Goal: Task Accomplishment & Management: Complete application form

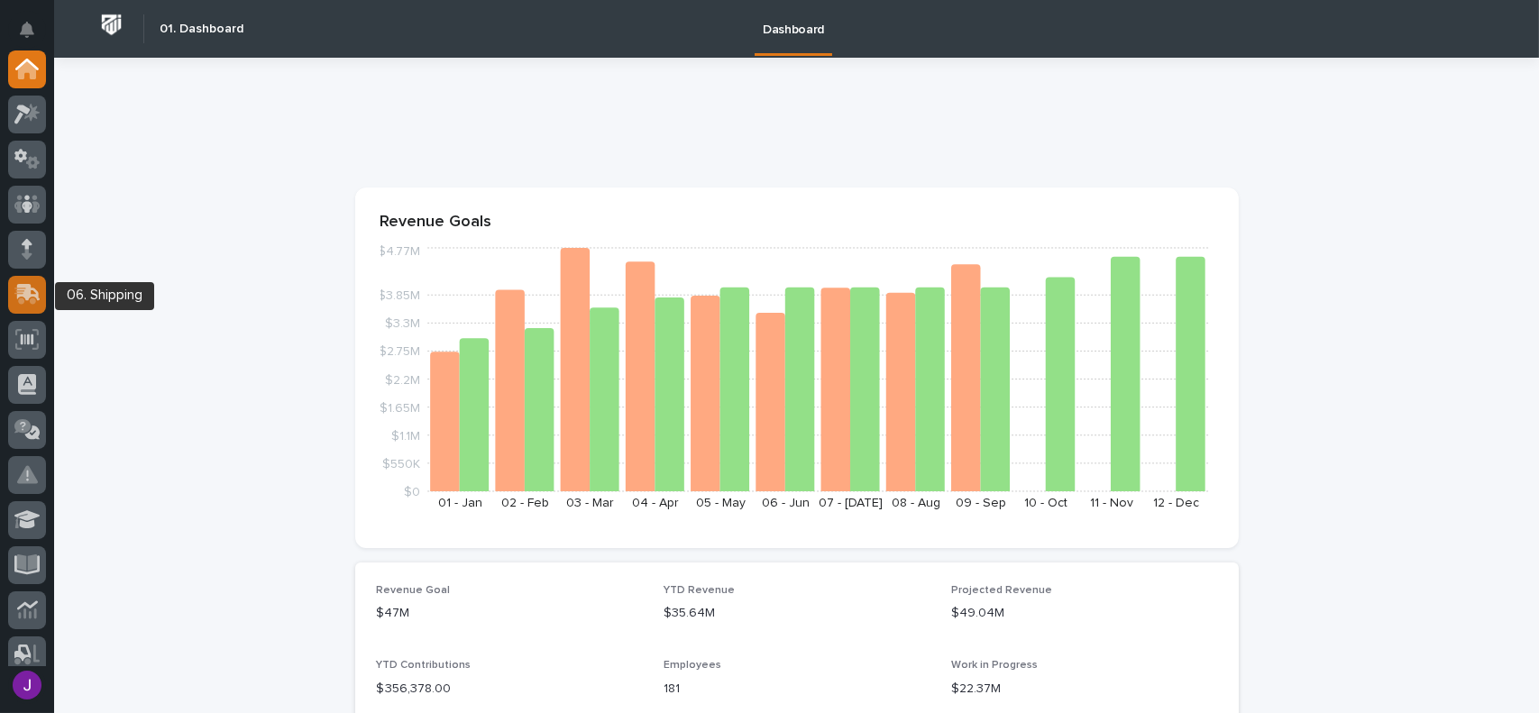
click at [23, 292] on icon at bounding box center [28, 292] width 23 height 17
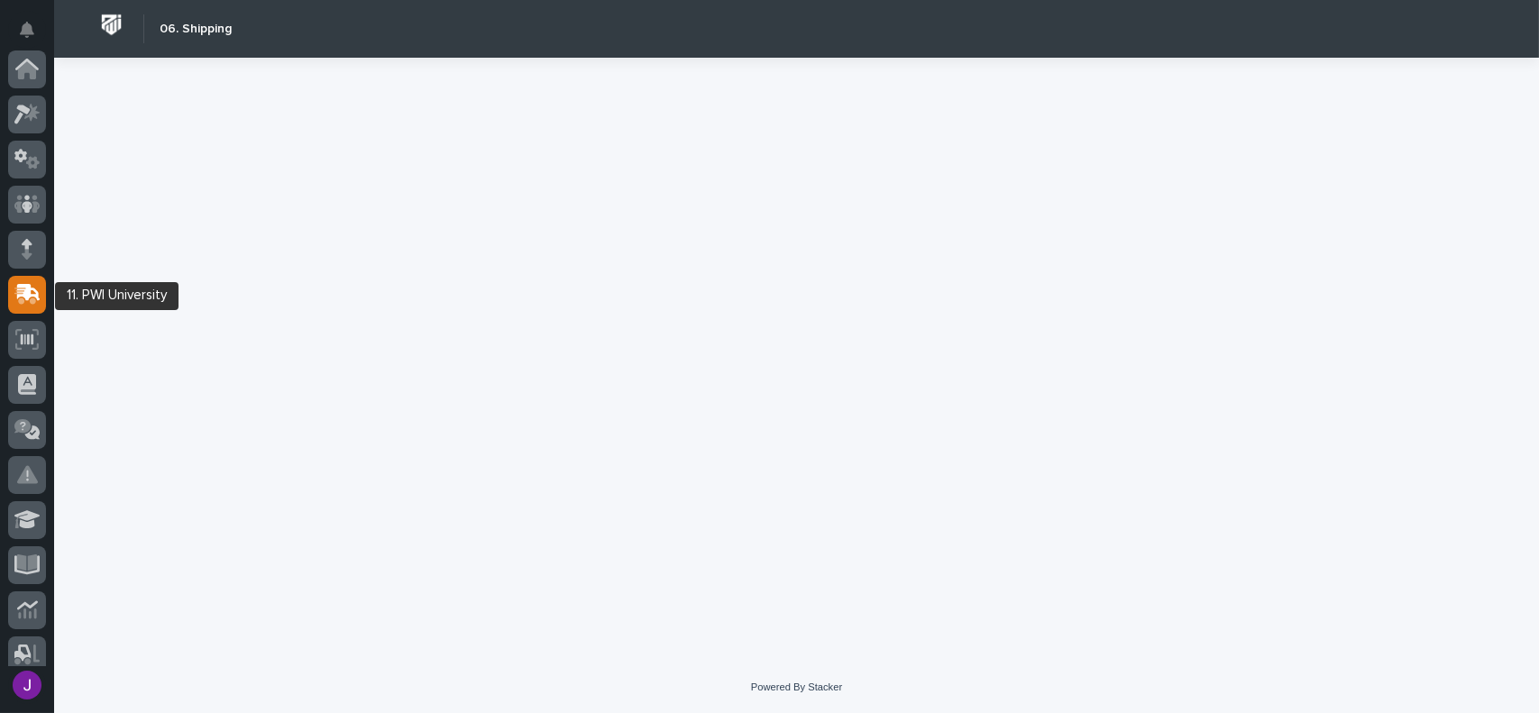
scroll to position [225, 0]
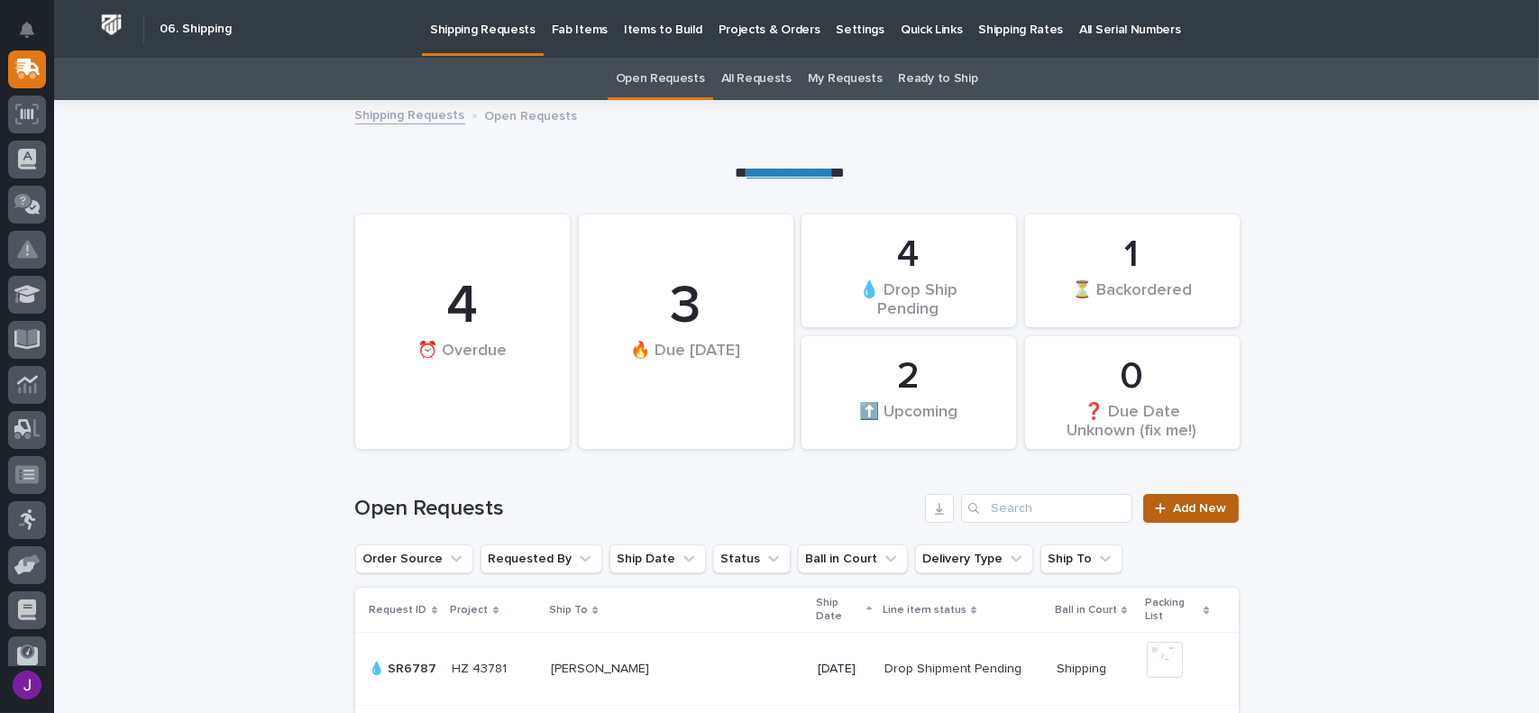
click at [1174, 505] on span "Add New" at bounding box center [1200, 508] width 53 height 13
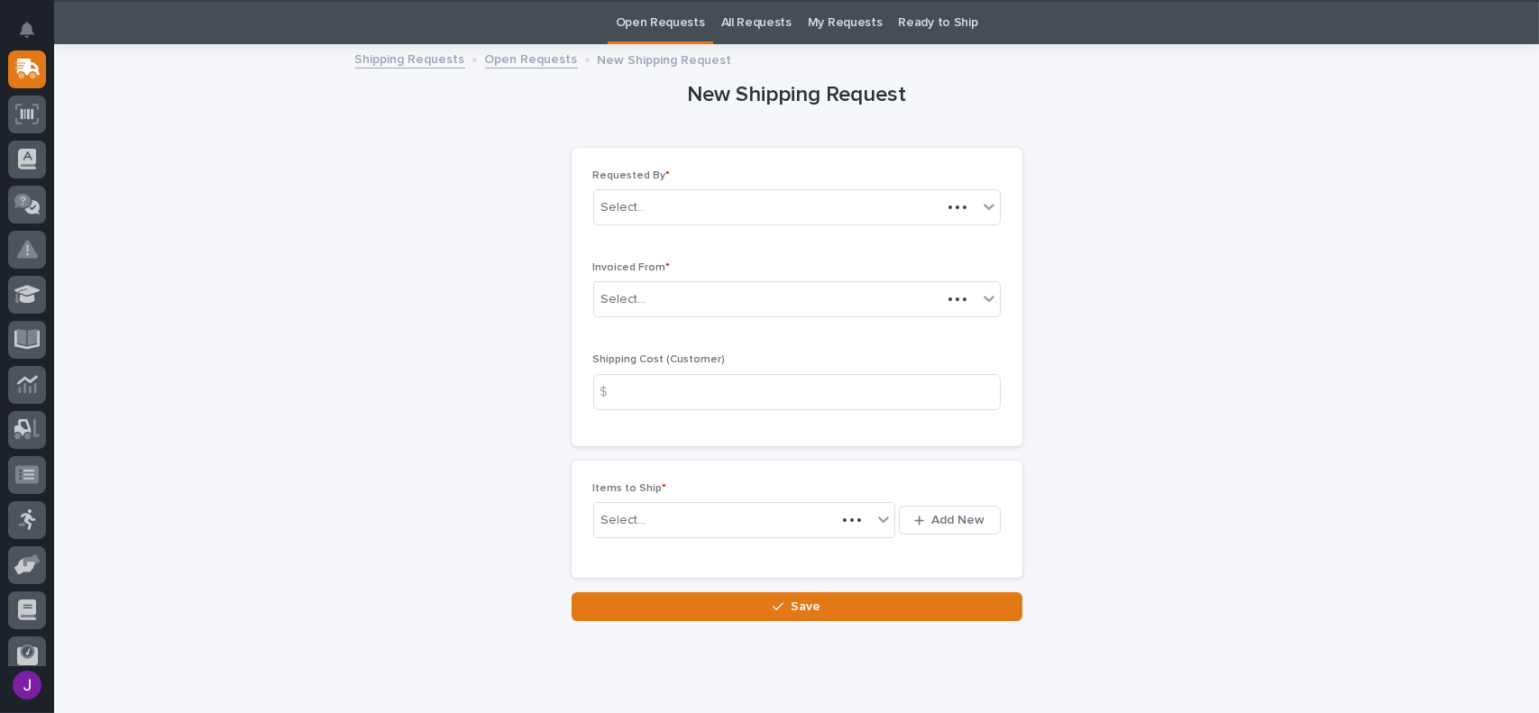
scroll to position [58, 0]
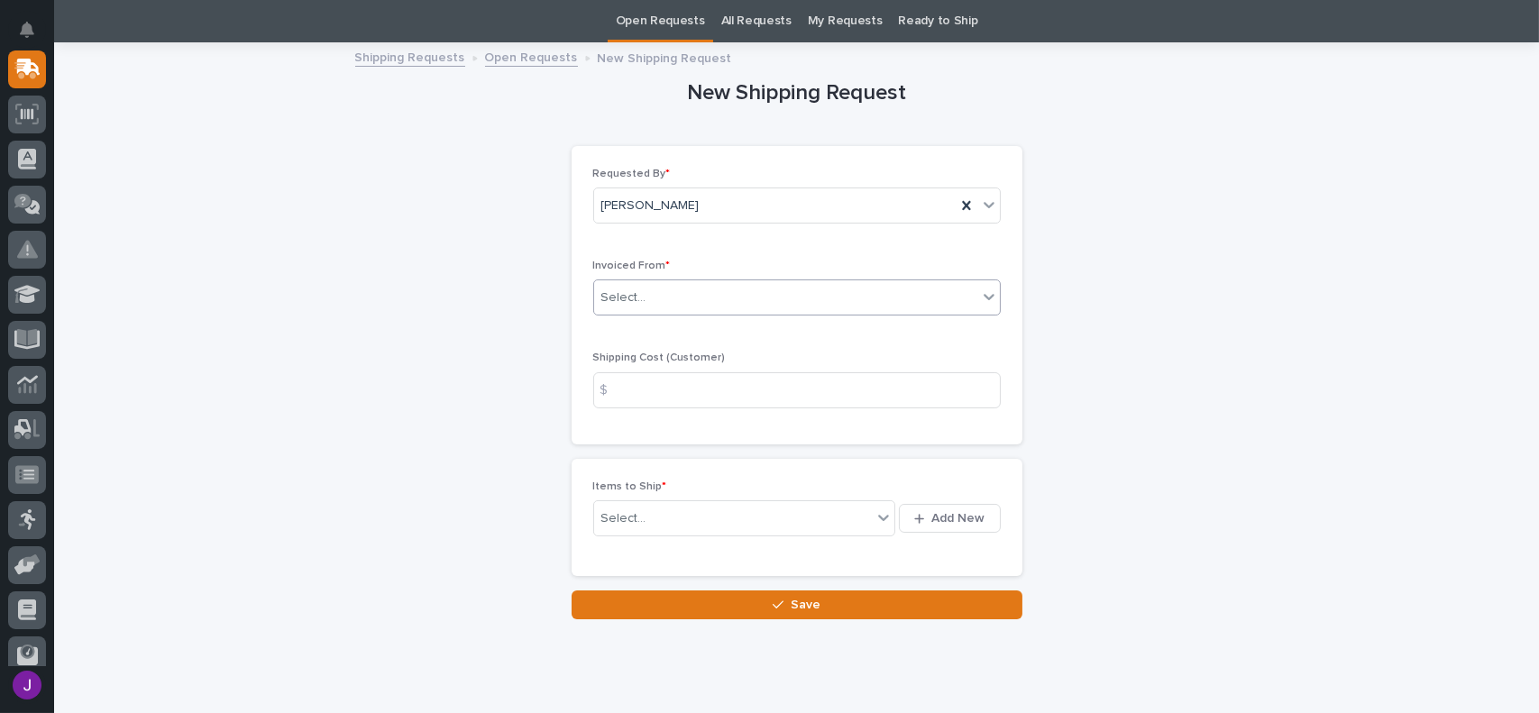
click at [657, 302] on div "Select..." at bounding box center [785, 298] width 383 height 30
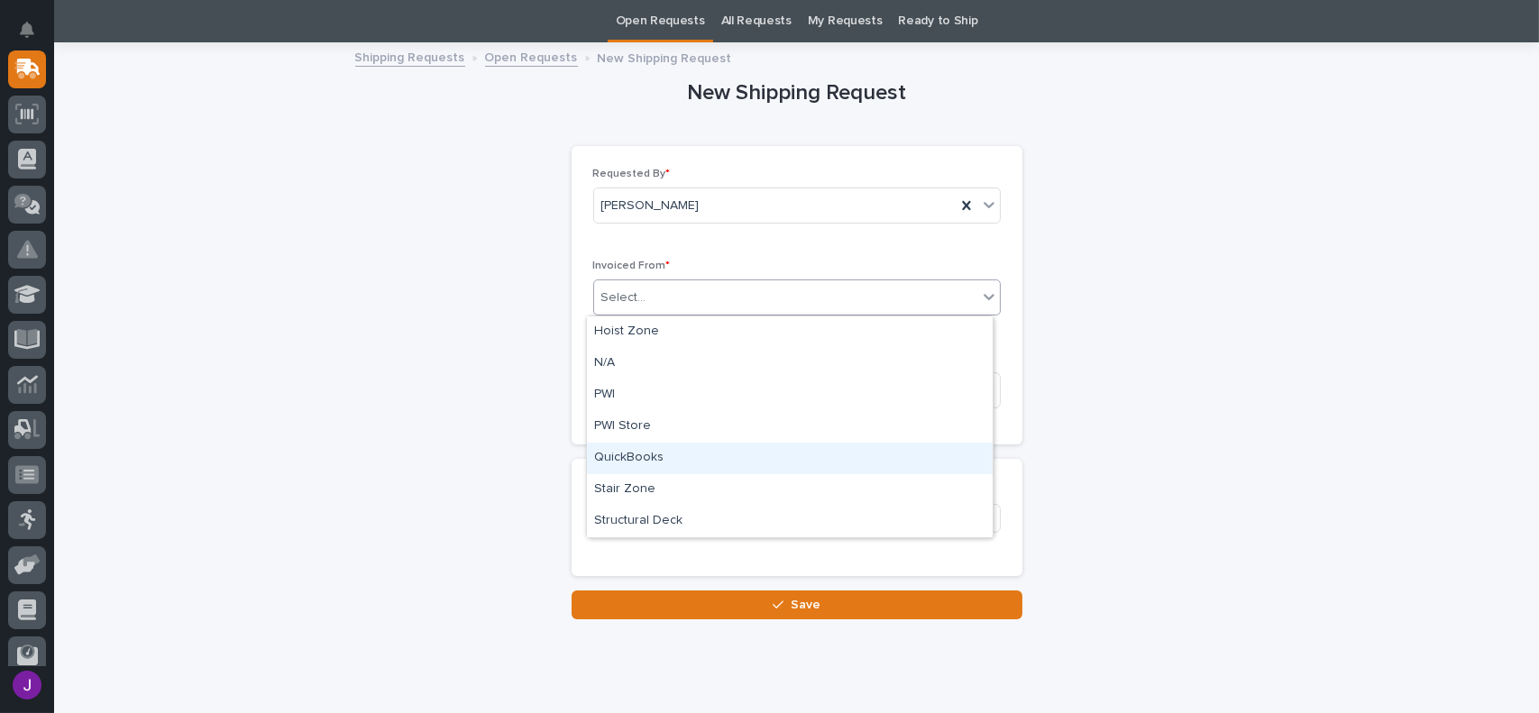
click at [644, 449] on div "QuickBooks" at bounding box center [790, 459] width 406 height 32
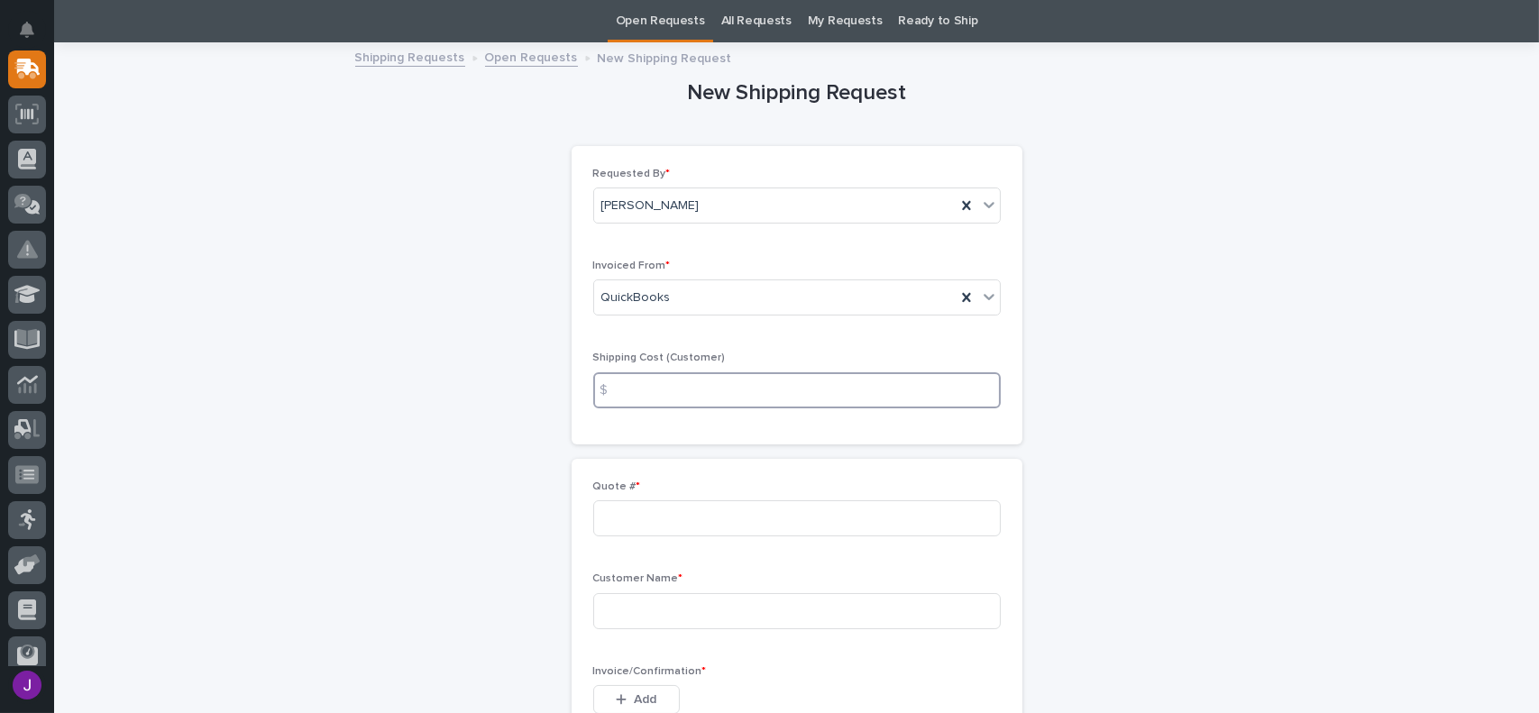
click at [634, 391] on input at bounding box center [796, 390] width 407 height 36
type input "17.00"
click at [617, 512] on input at bounding box center [796, 518] width 407 height 36
type input "137252"
click at [620, 623] on input at bounding box center [796, 611] width 407 height 36
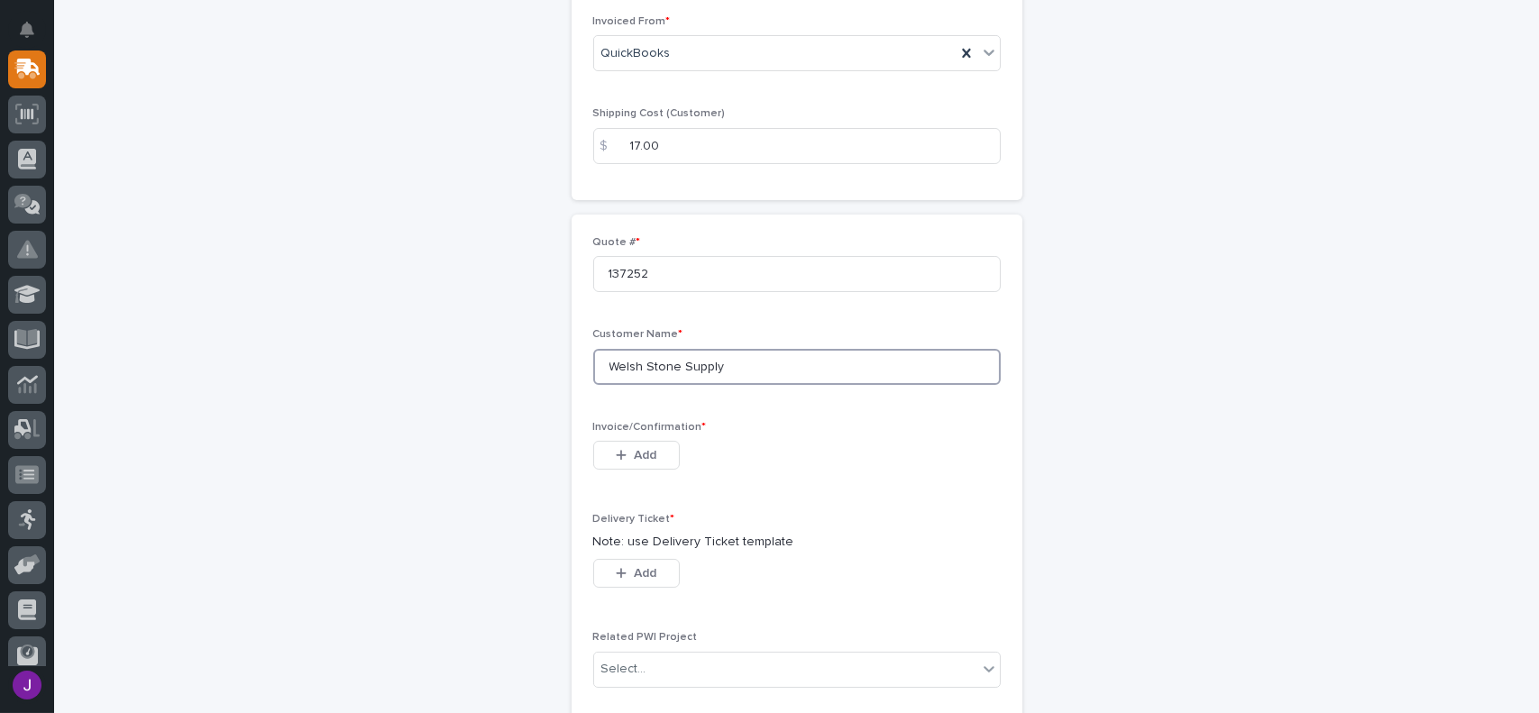
scroll to position [328, 0]
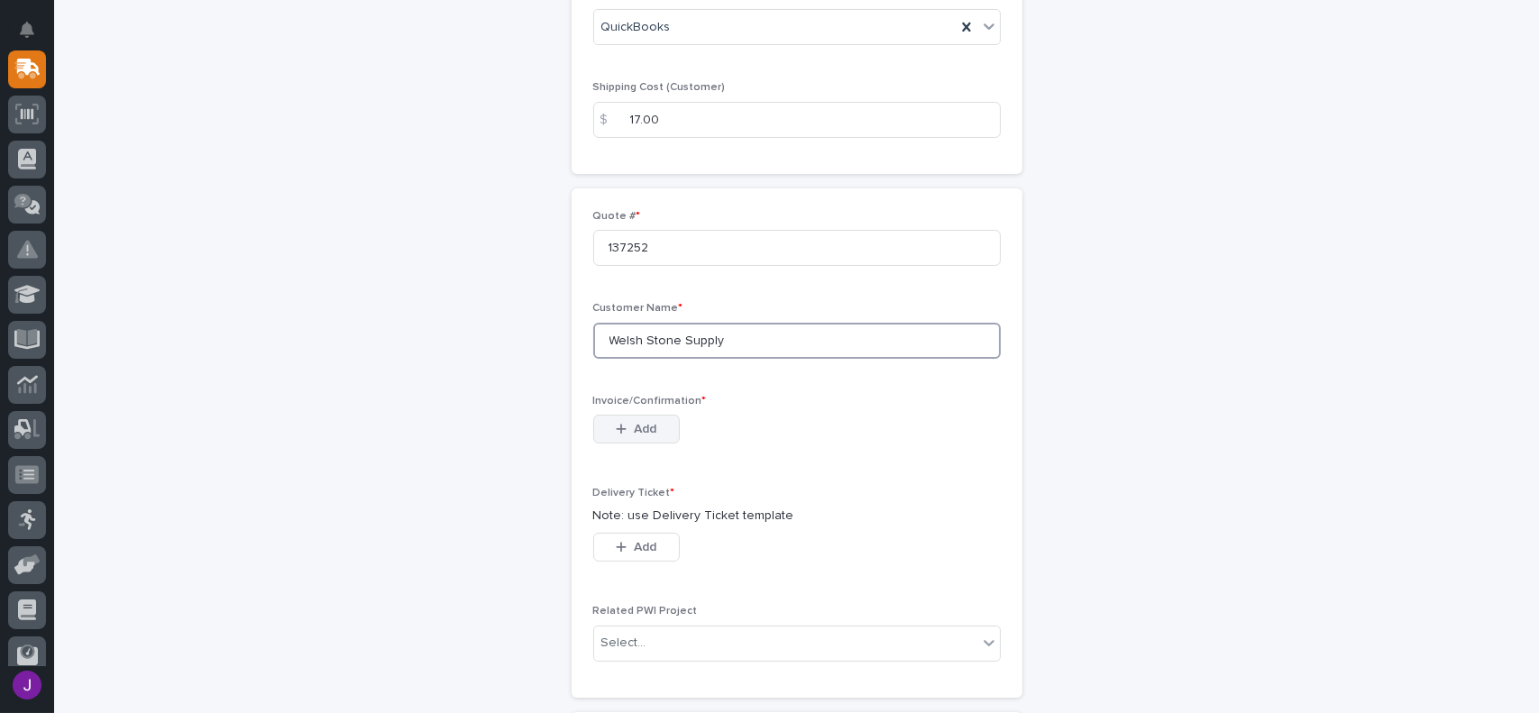
type input "Welsh Stone Supply"
click at [638, 426] on span "Add" at bounding box center [645, 429] width 23 height 16
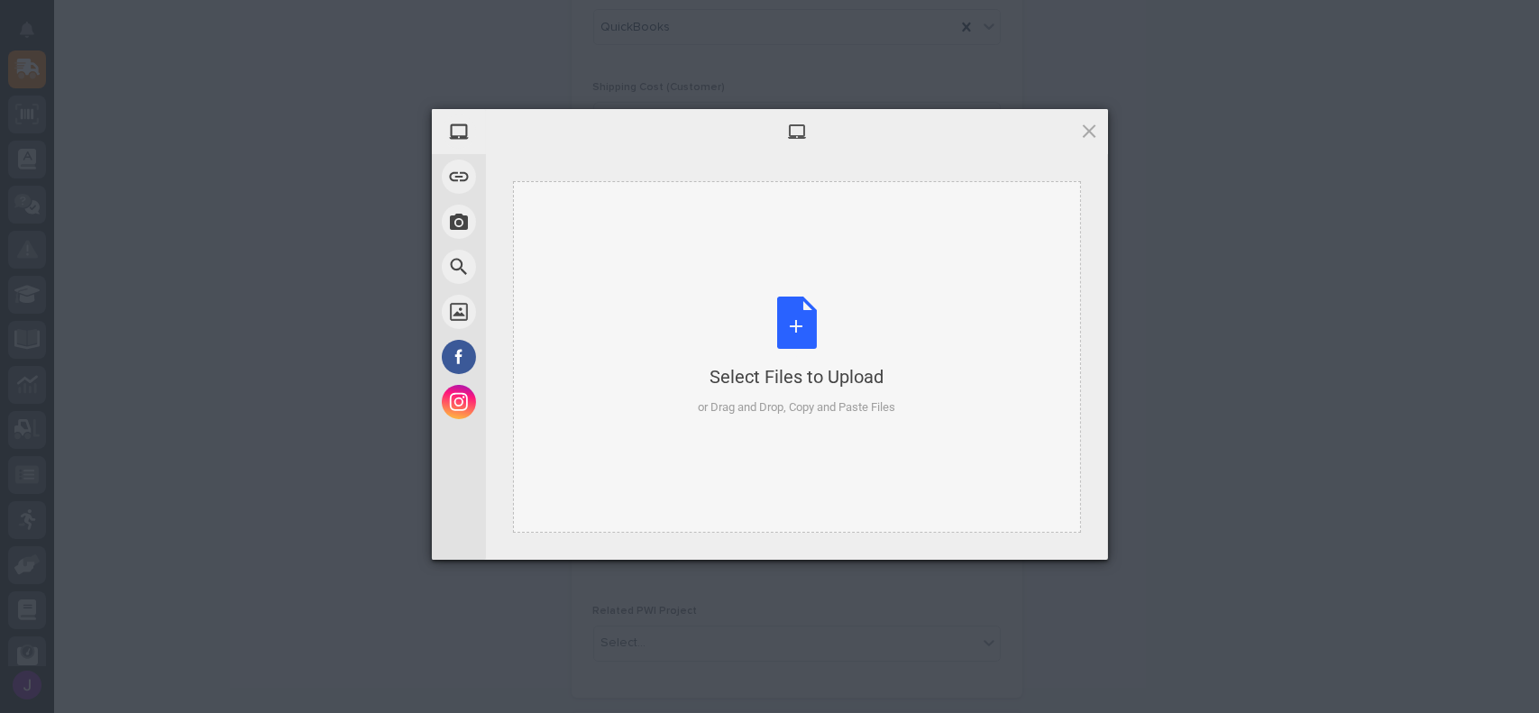
click at [805, 327] on div "Select Files to Upload or Drag and Drop, Copy and Paste Files" at bounding box center [796, 357] width 197 height 120
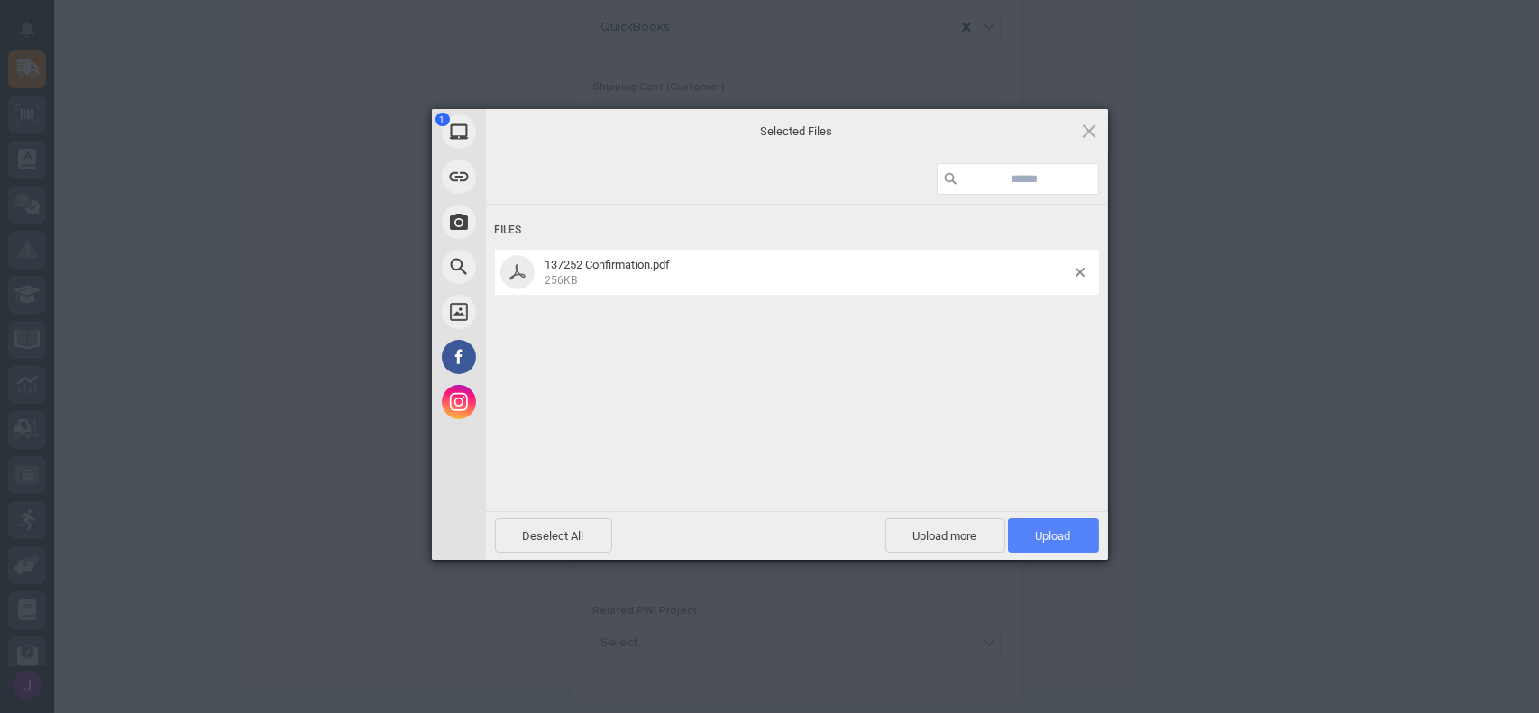
click at [1067, 530] on span "Upload 1" at bounding box center [1053, 536] width 35 height 14
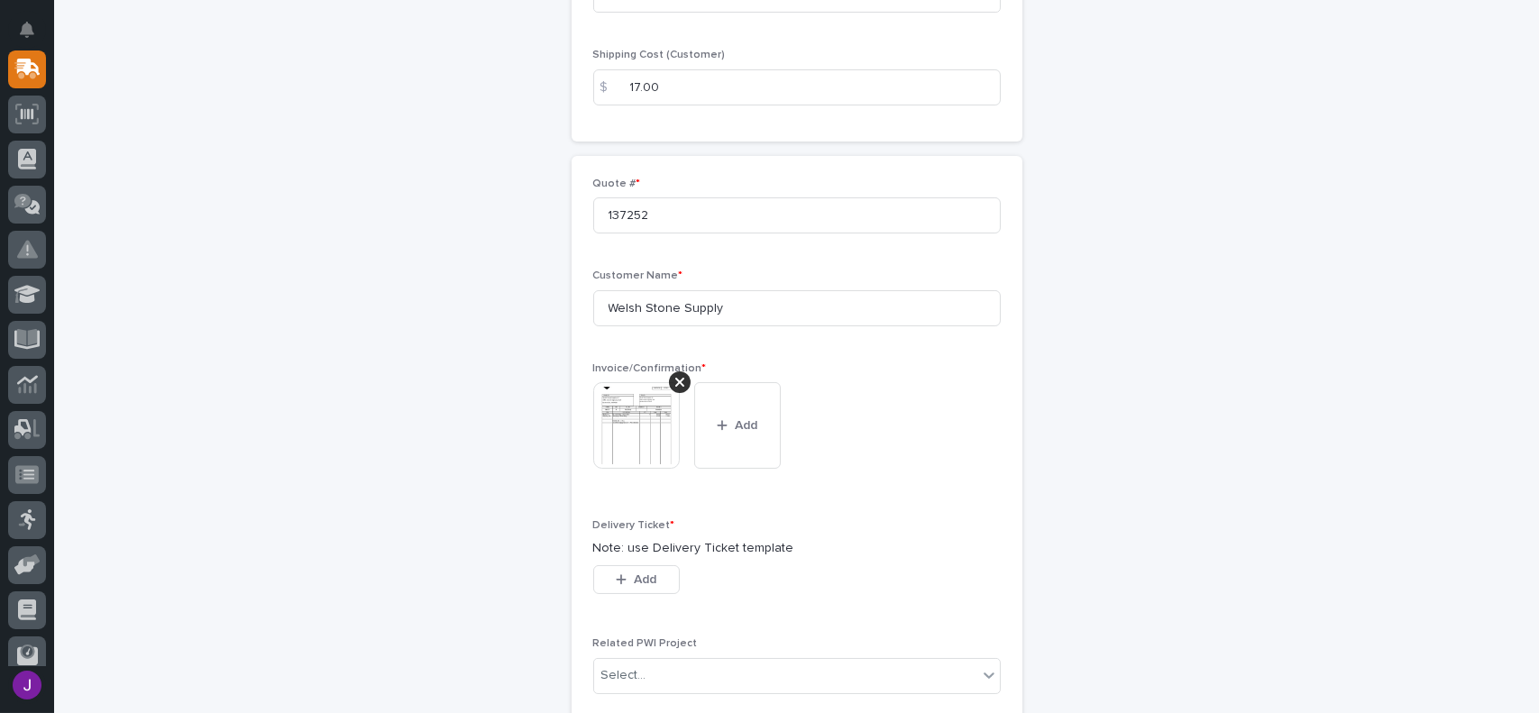
scroll to position [451, 0]
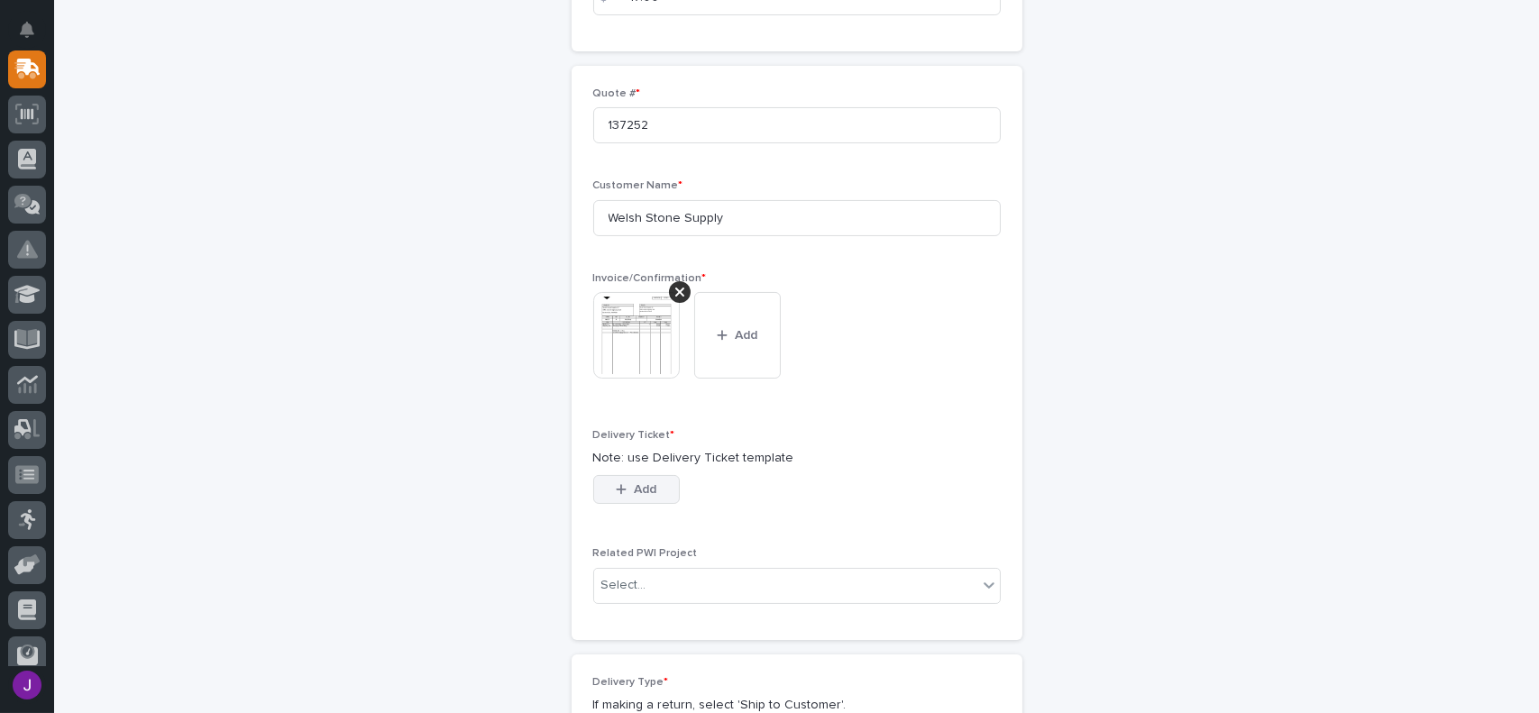
click at [659, 499] on button "Add" at bounding box center [636, 489] width 87 height 29
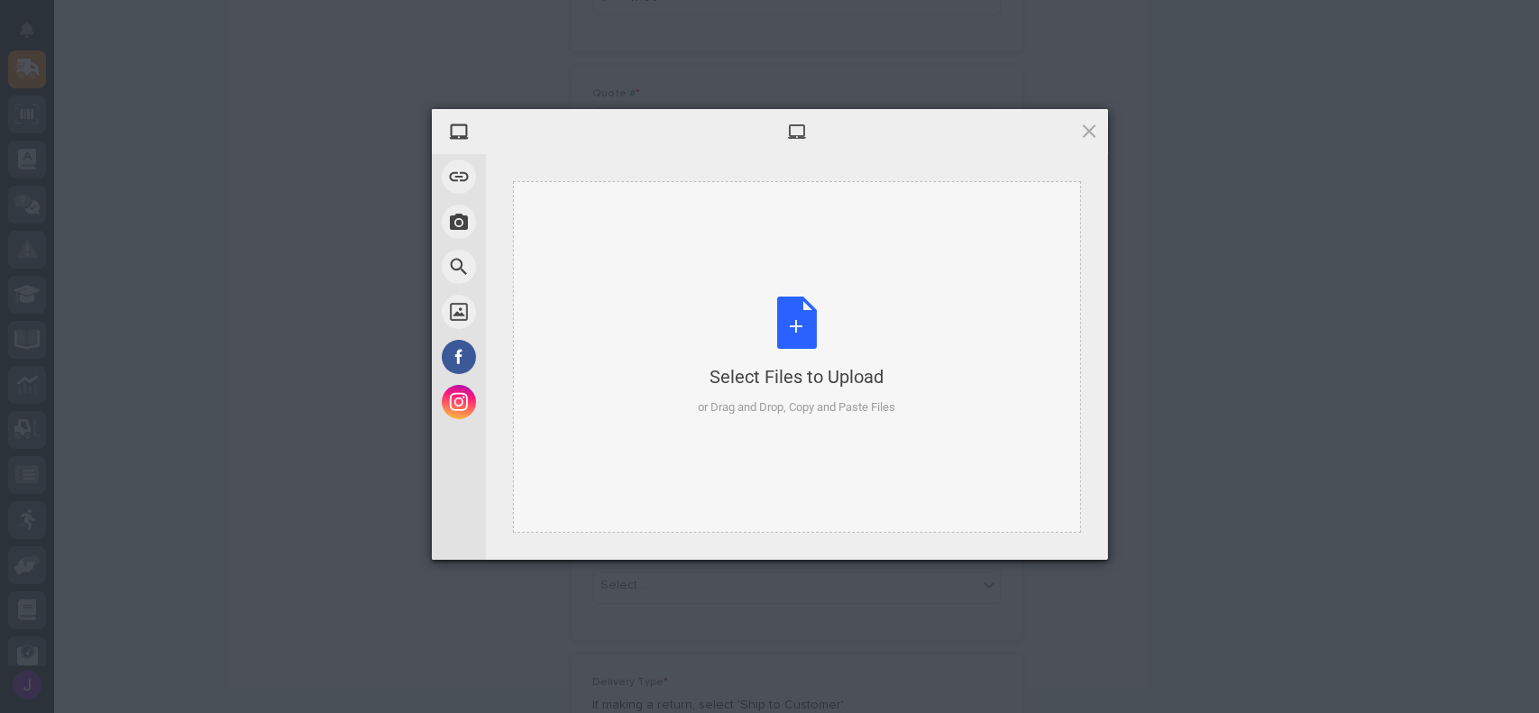
click at [787, 336] on div "Select Files to Upload or Drag and Drop, Copy and Paste Files" at bounding box center [796, 357] width 197 height 120
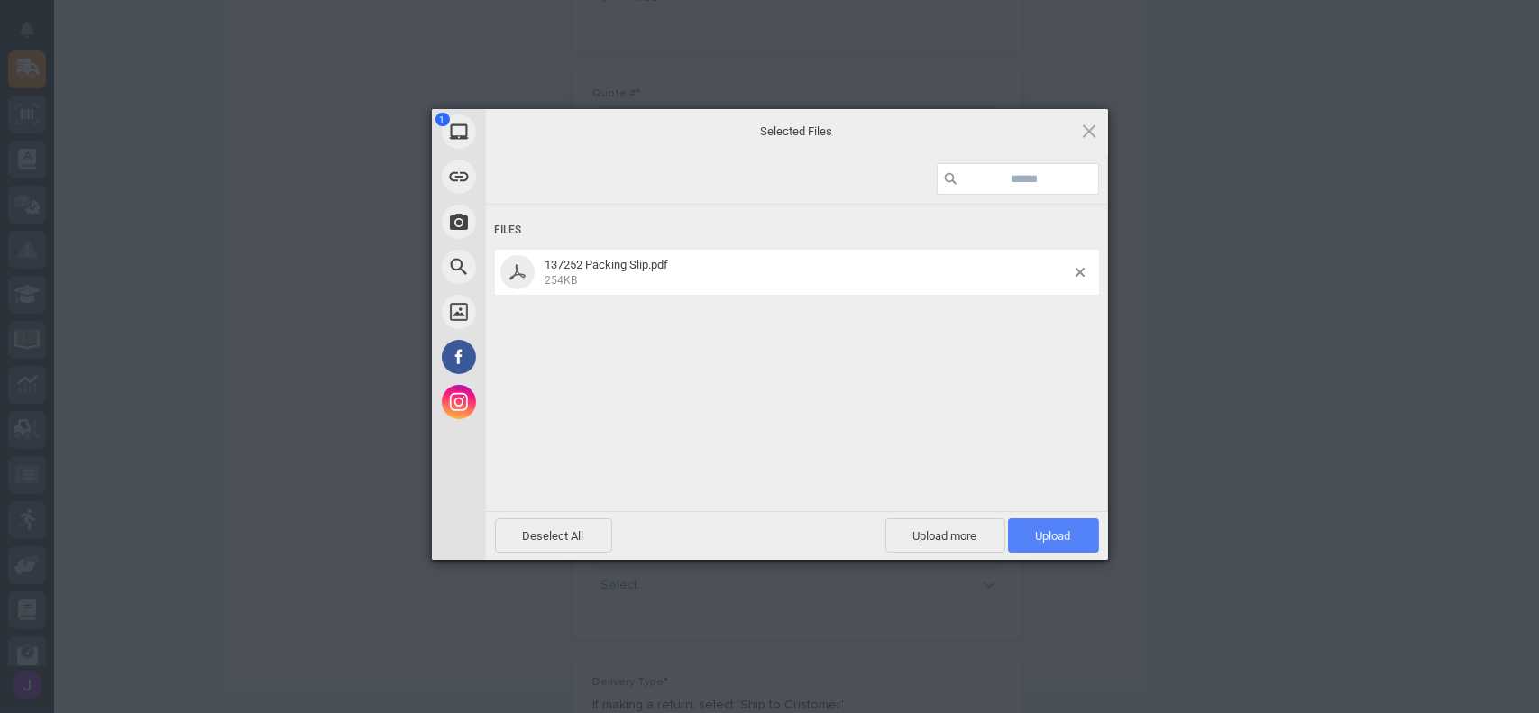
click at [1038, 546] on span "Upload 1" at bounding box center [1053, 535] width 91 height 34
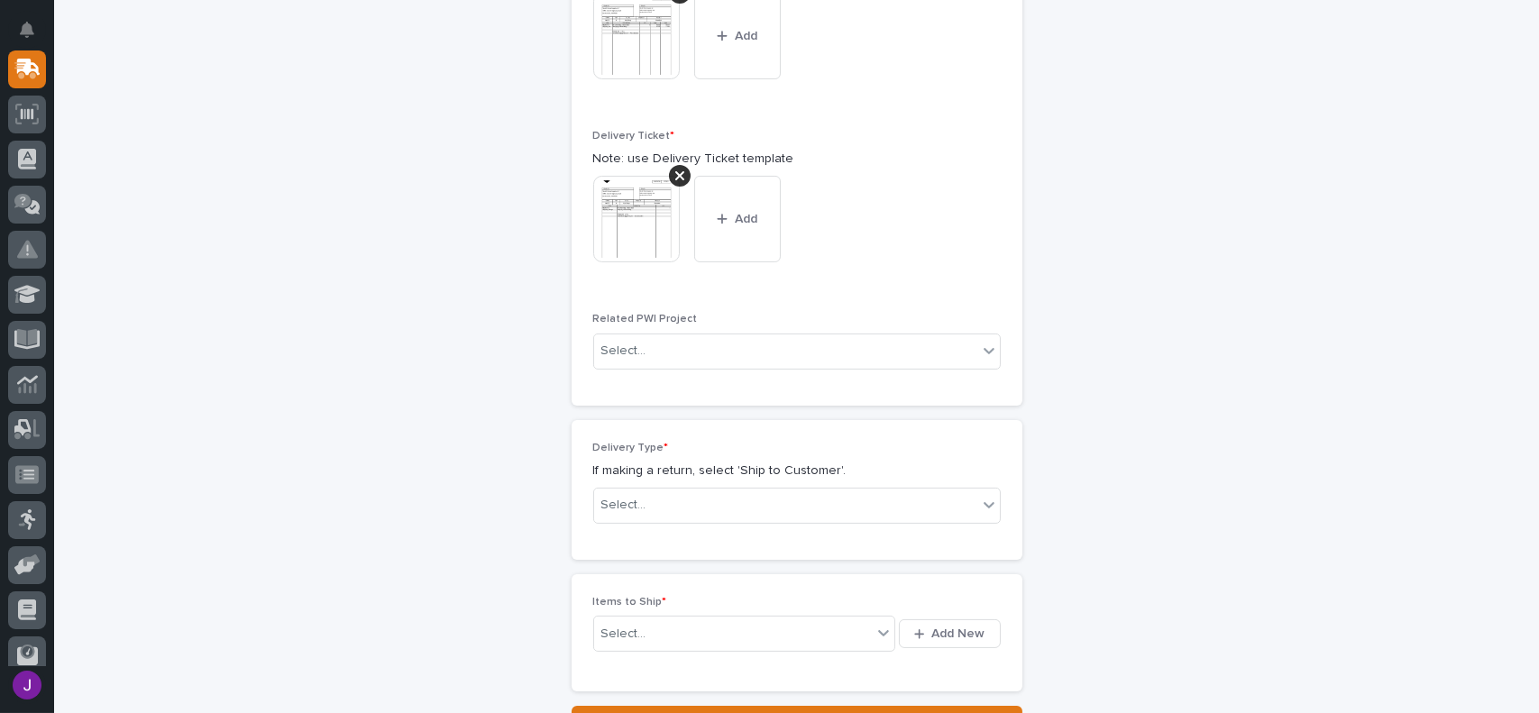
scroll to position [754, 0]
click at [664, 493] on div "Select..." at bounding box center [785, 502] width 383 height 30
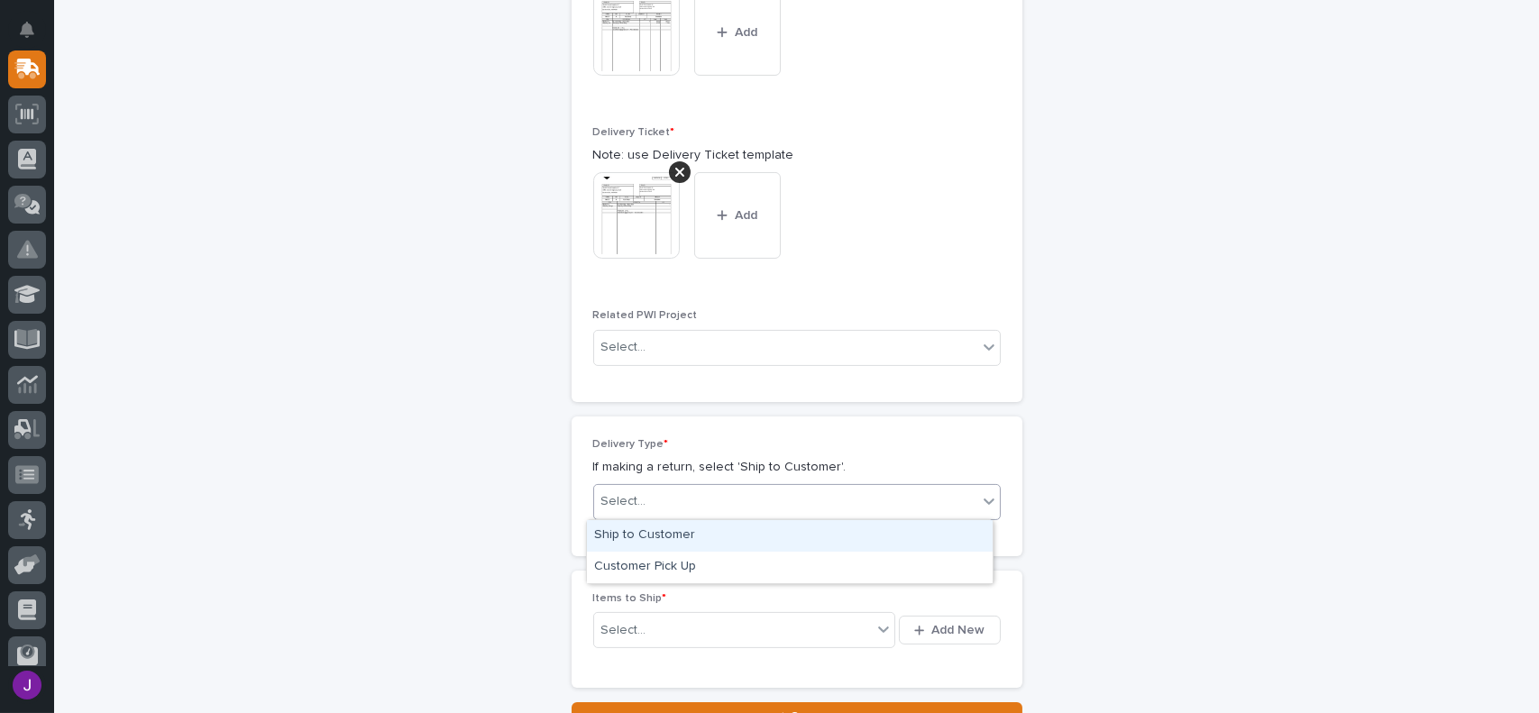
click at [642, 543] on div "Ship to Customer" at bounding box center [790, 536] width 406 height 32
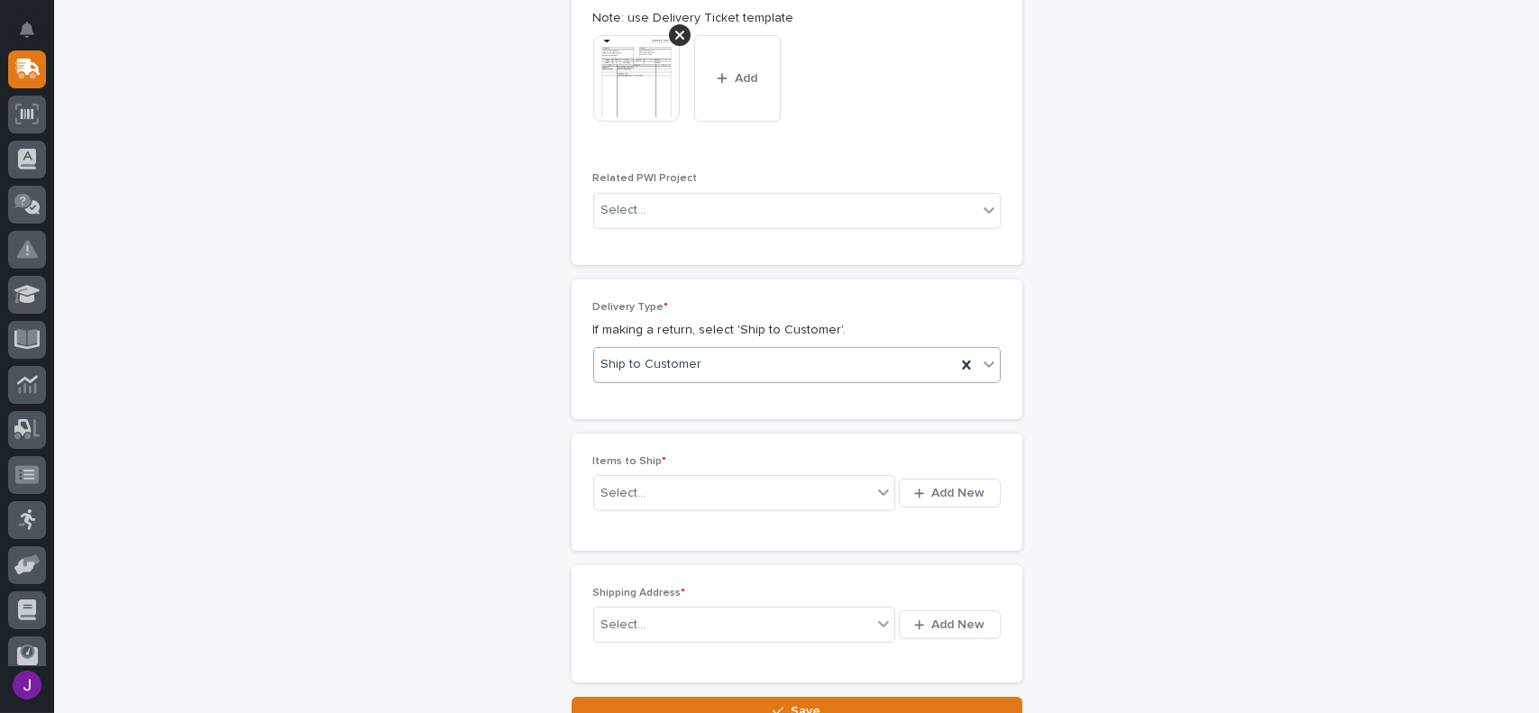
scroll to position [909, 0]
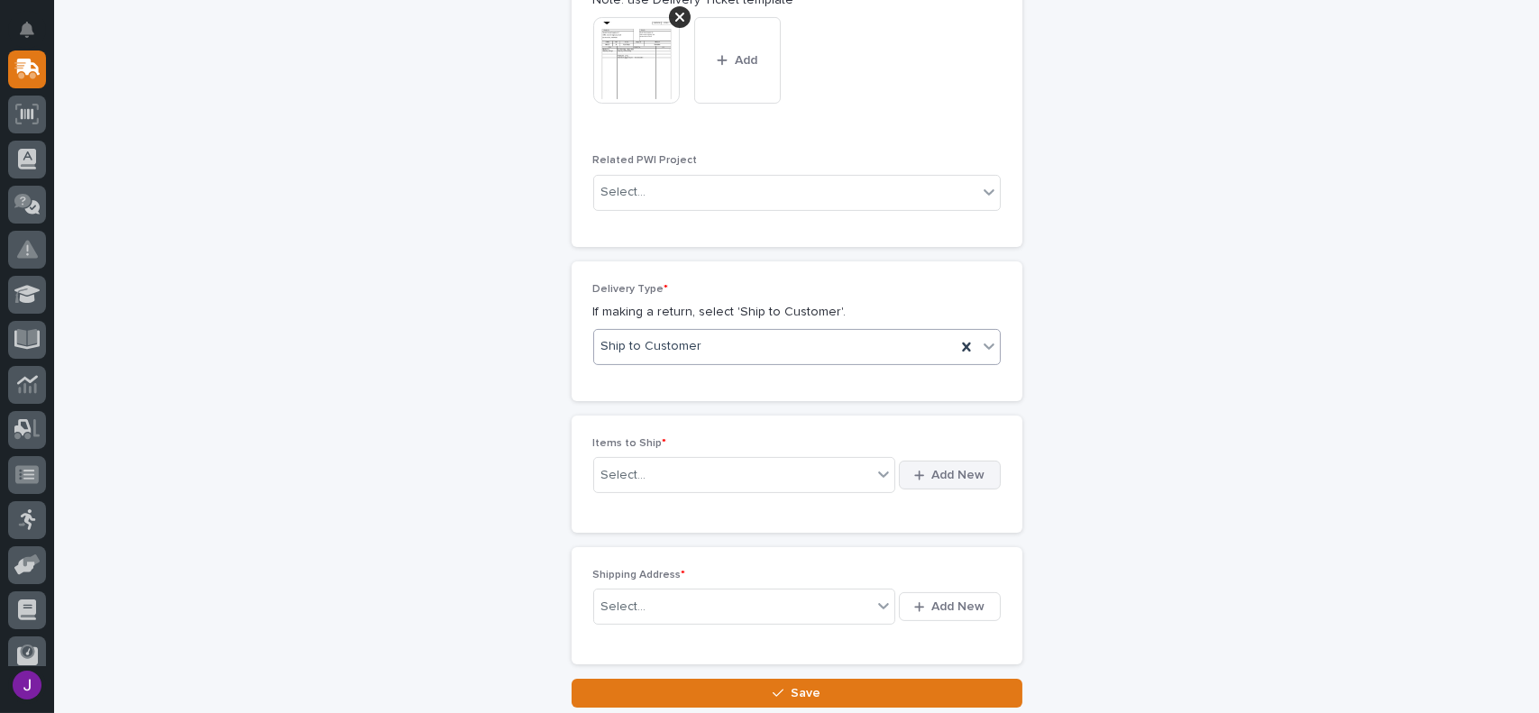
click at [933, 478] on span "Add New" at bounding box center [958, 475] width 53 height 16
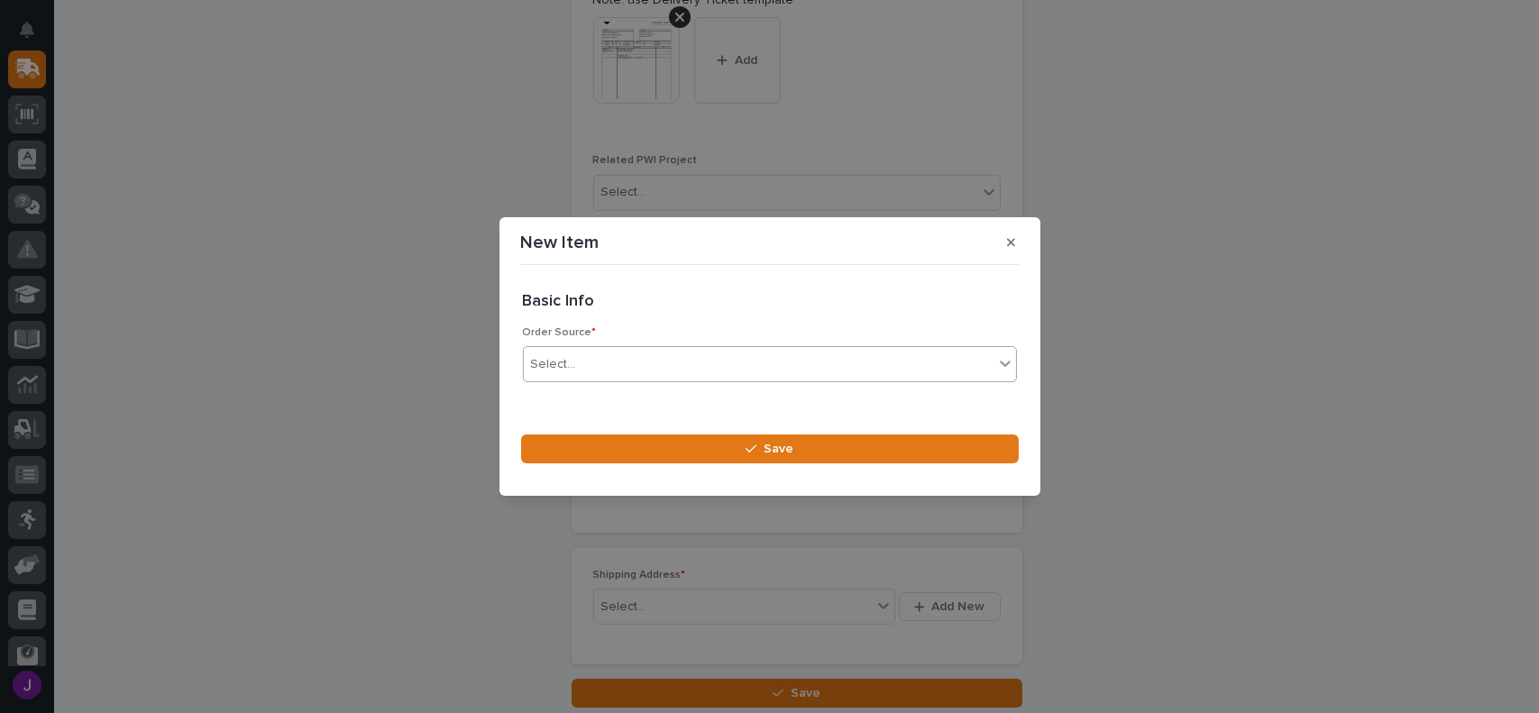
click at [626, 368] on div "Select..." at bounding box center [759, 365] width 470 height 30
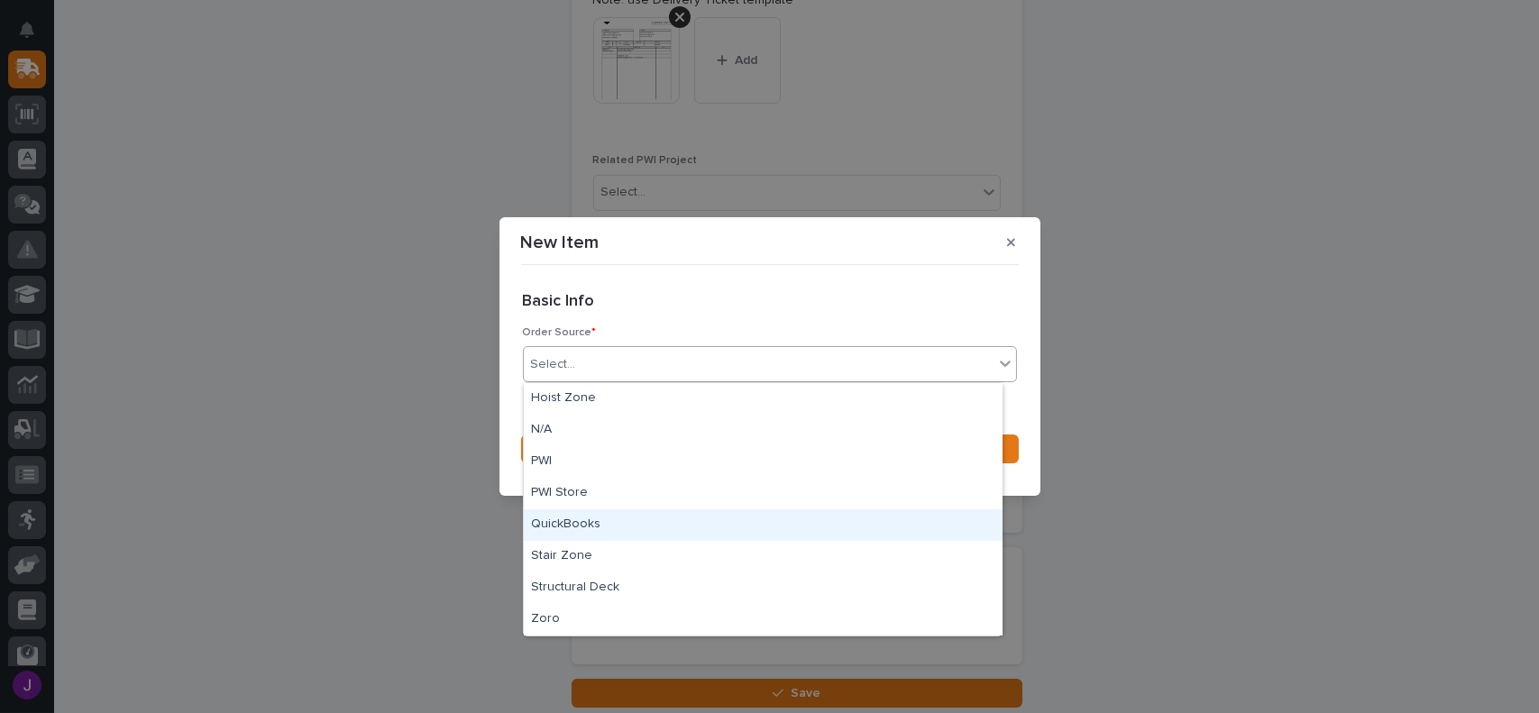
click at [573, 522] on div "QuickBooks" at bounding box center [763, 525] width 479 height 32
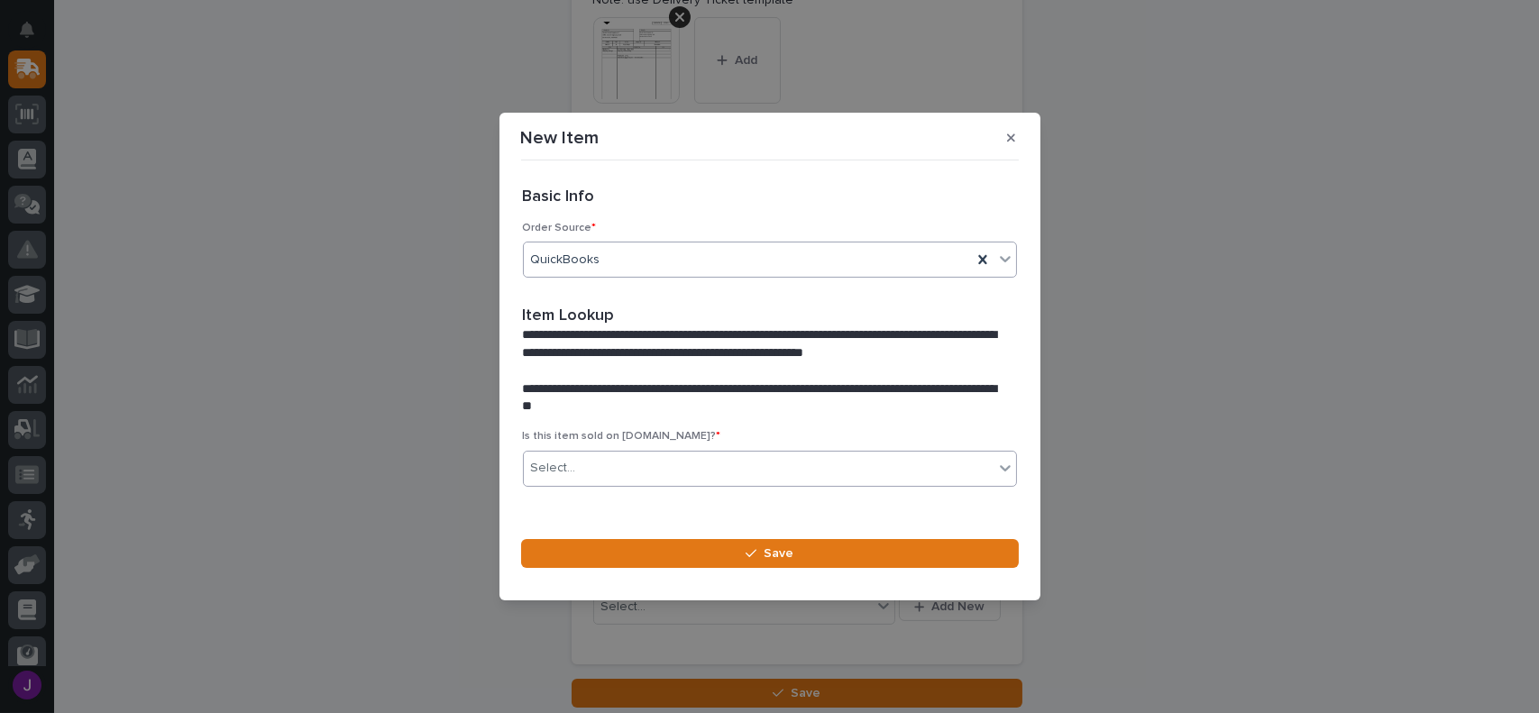
click at [603, 470] on div "Select..." at bounding box center [759, 468] width 470 height 30
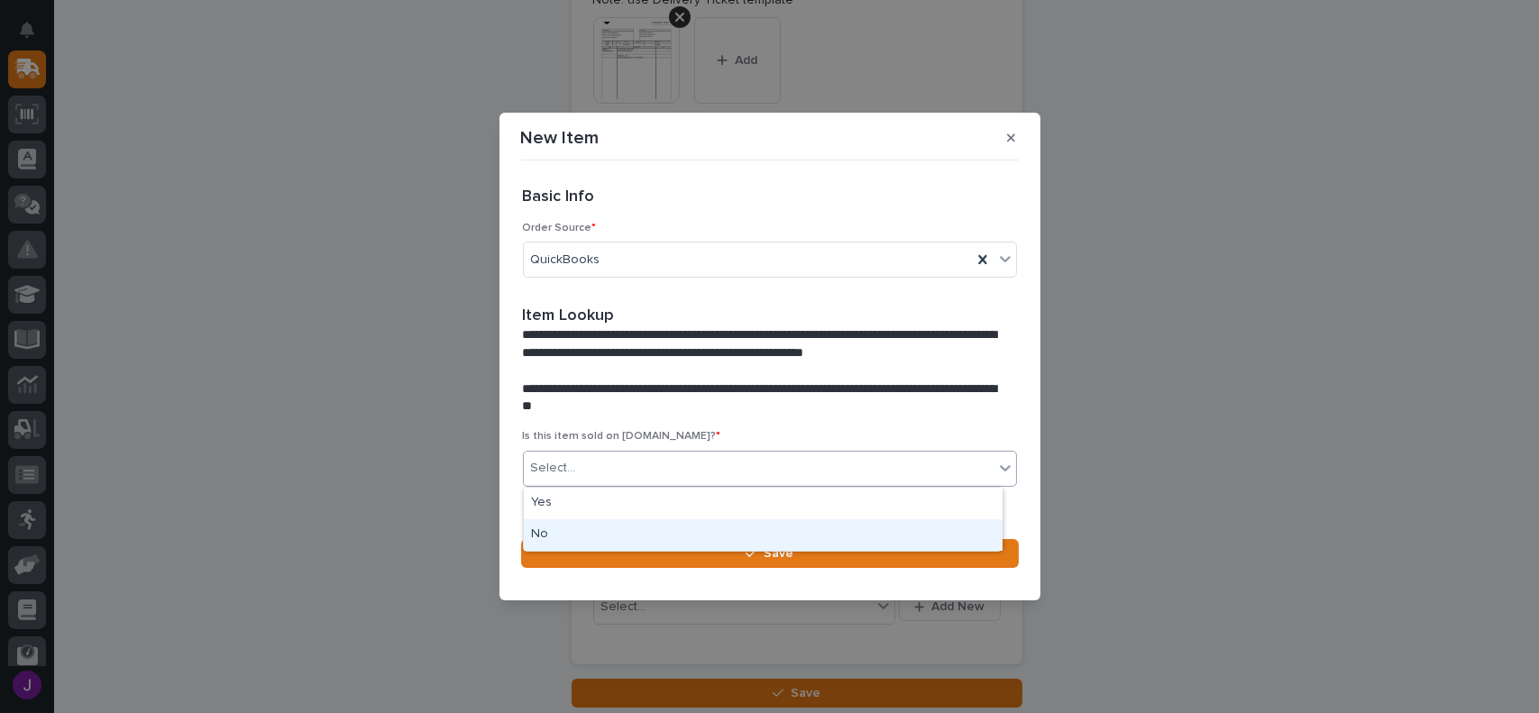
click at [562, 540] on div "No" at bounding box center [763, 535] width 479 height 32
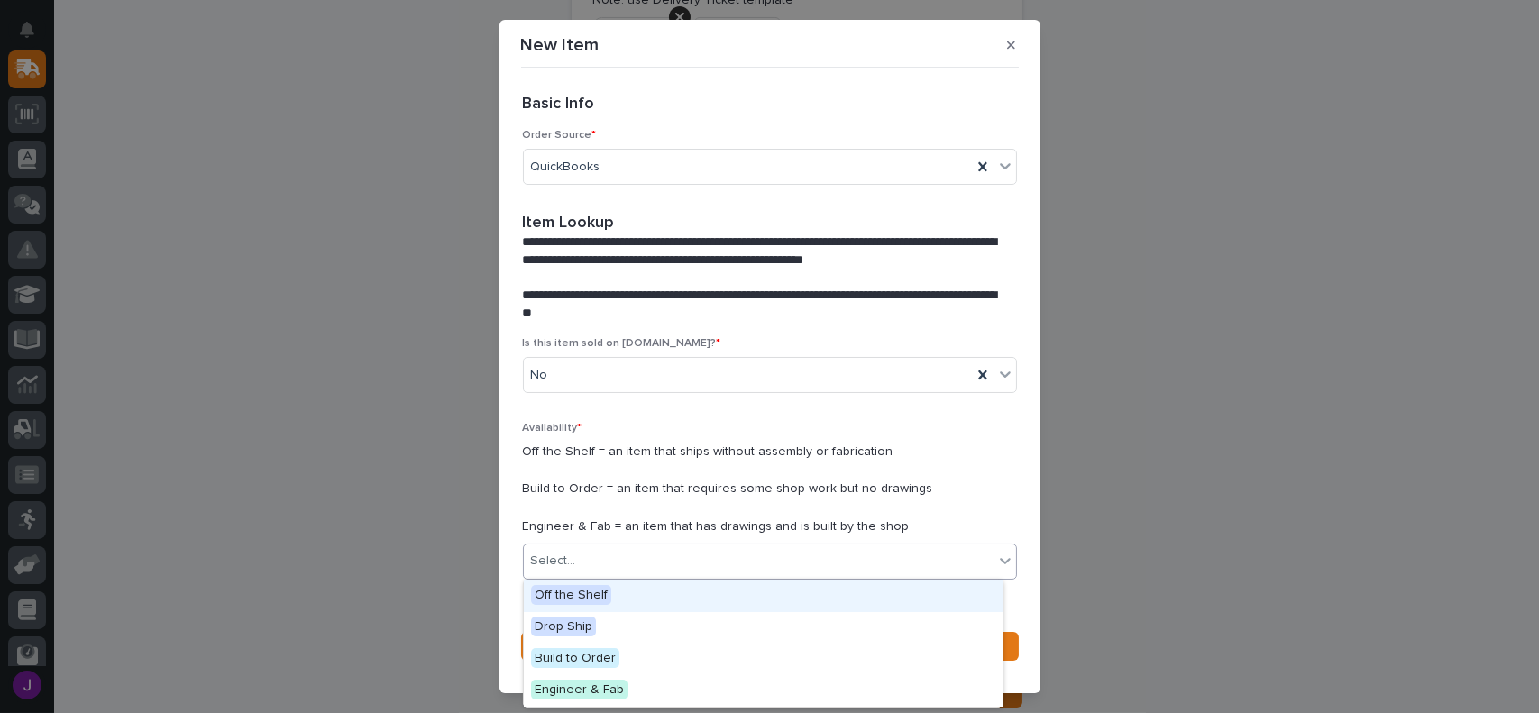
click at [595, 557] on div "Select..." at bounding box center [759, 561] width 470 height 30
click at [597, 587] on span "Off the Shelf" at bounding box center [571, 595] width 80 height 20
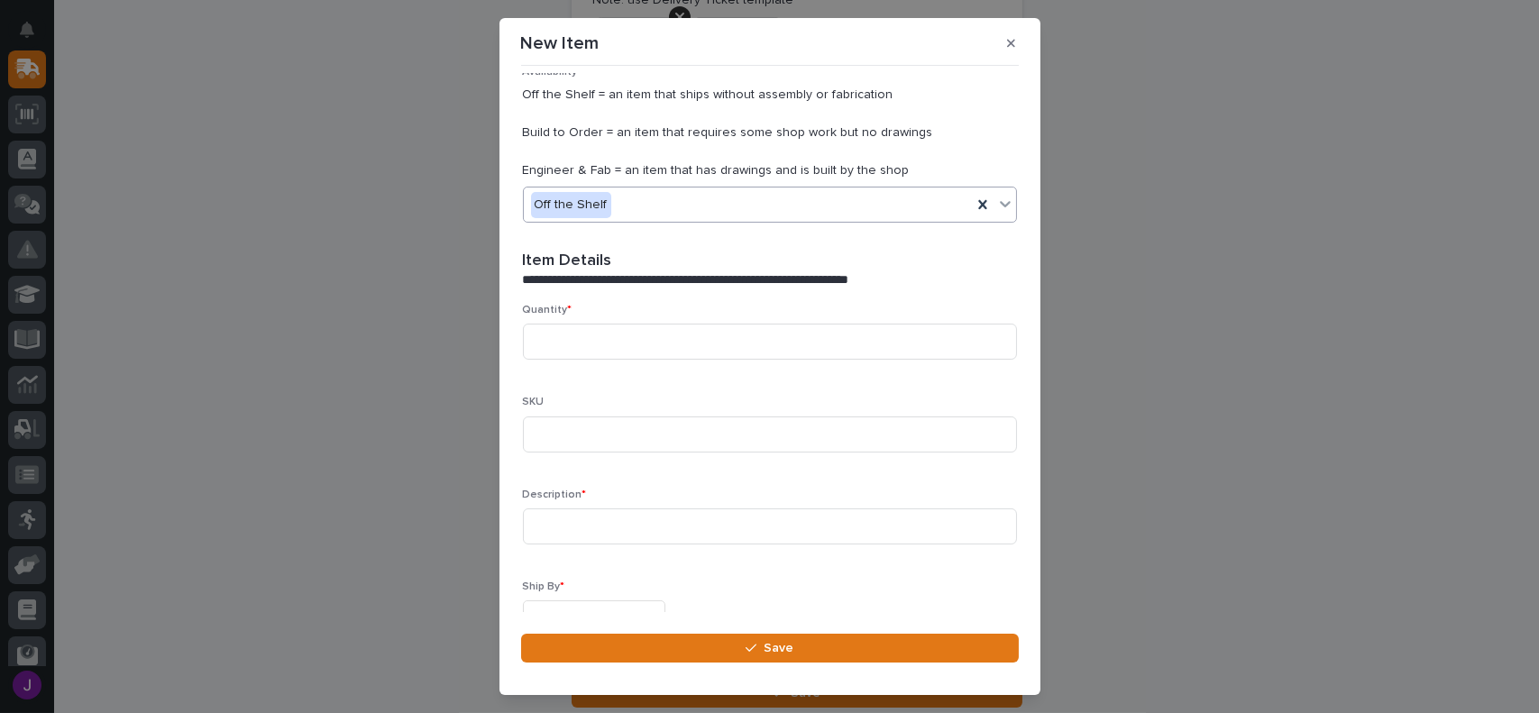
scroll to position [361, 0]
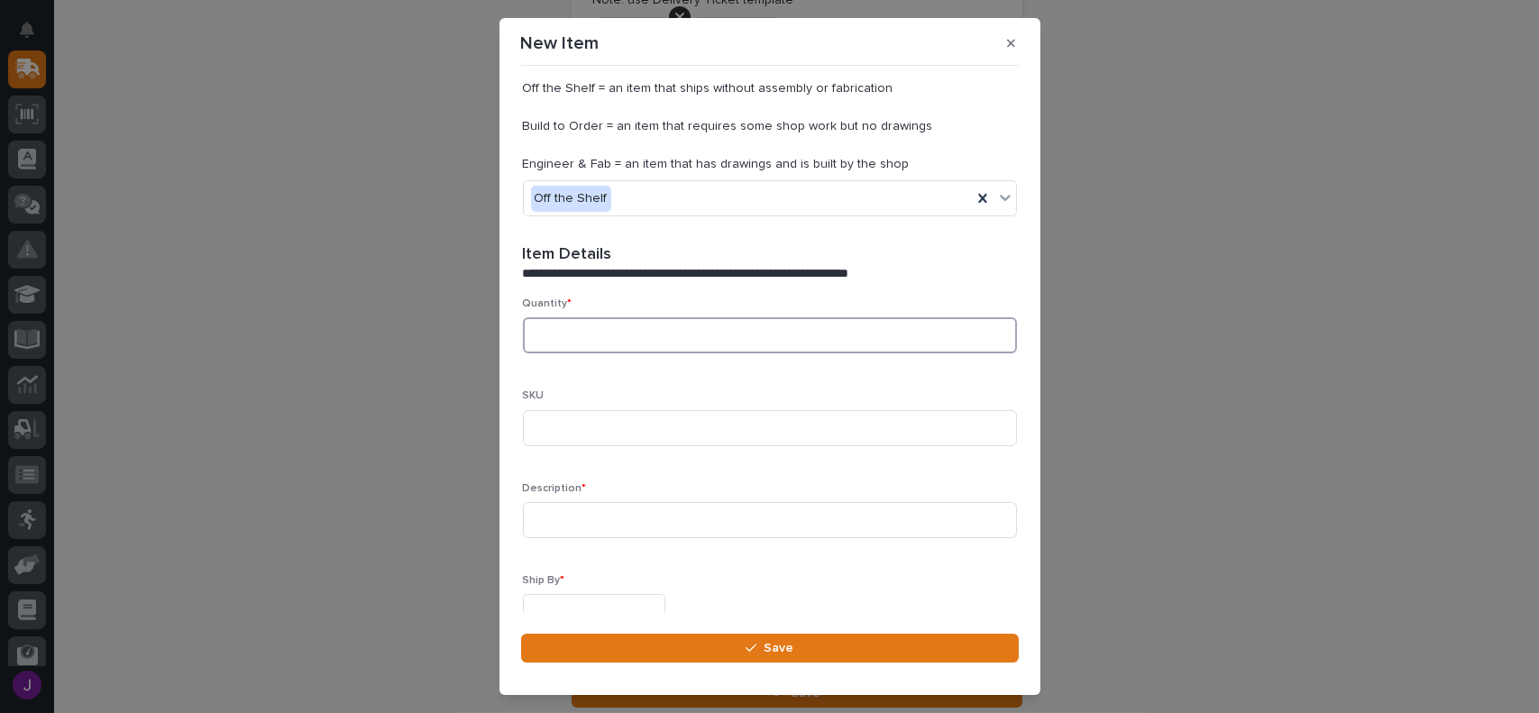
click at [579, 329] on input at bounding box center [770, 335] width 494 height 36
type input "1"
click at [568, 510] on input at bounding box center [770, 520] width 494 height 36
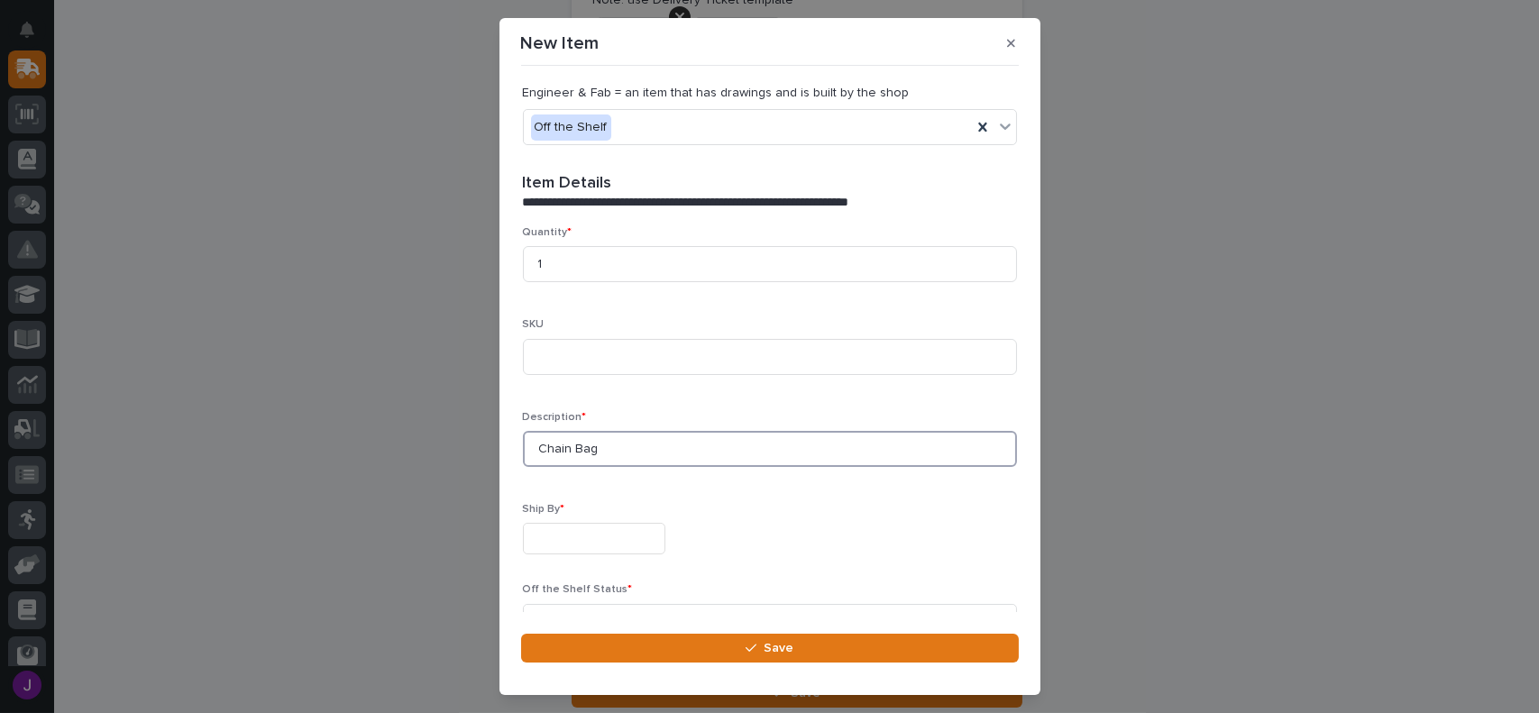
scroll to position [451, 0]
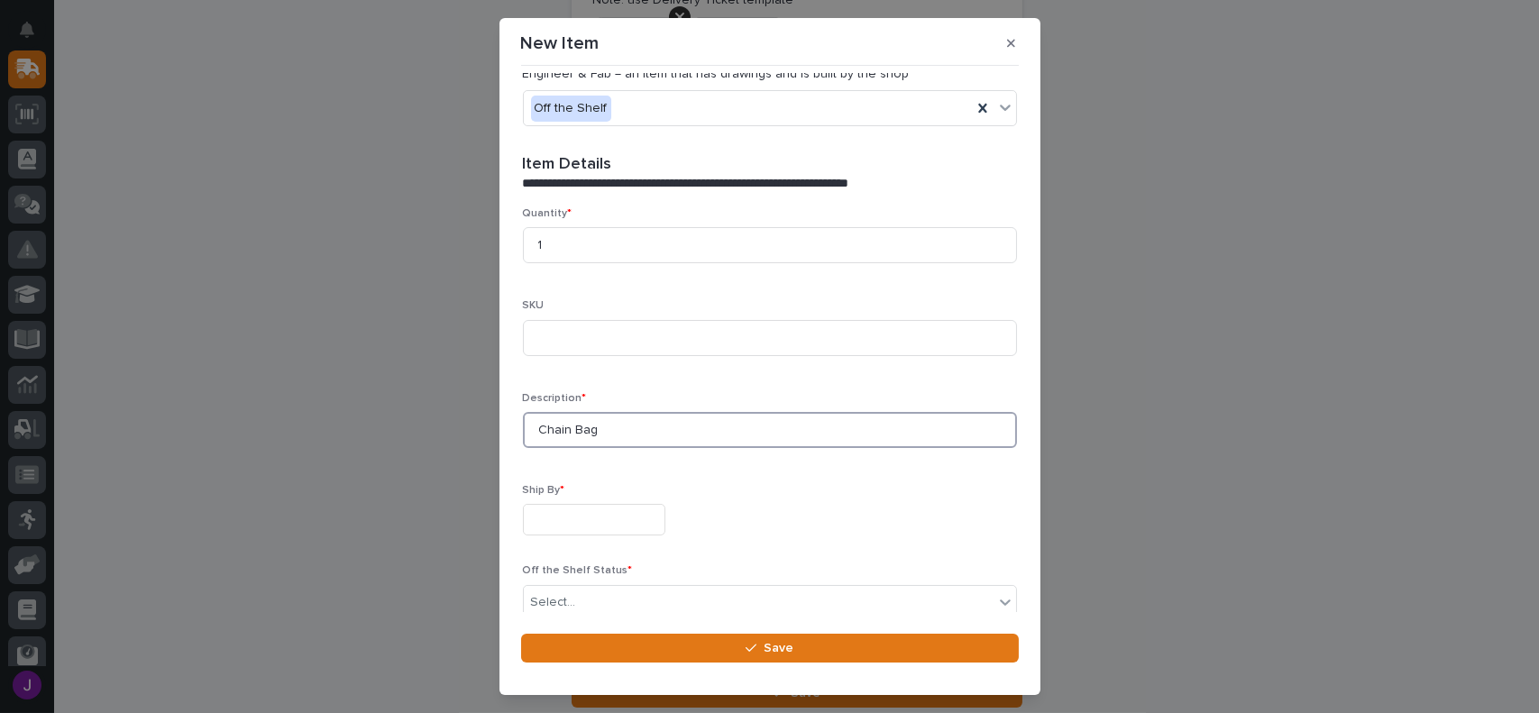
type input "Chain Bag"
click at [595, 527] on input "text" at bounding box center [594, 520] width 142 height 32
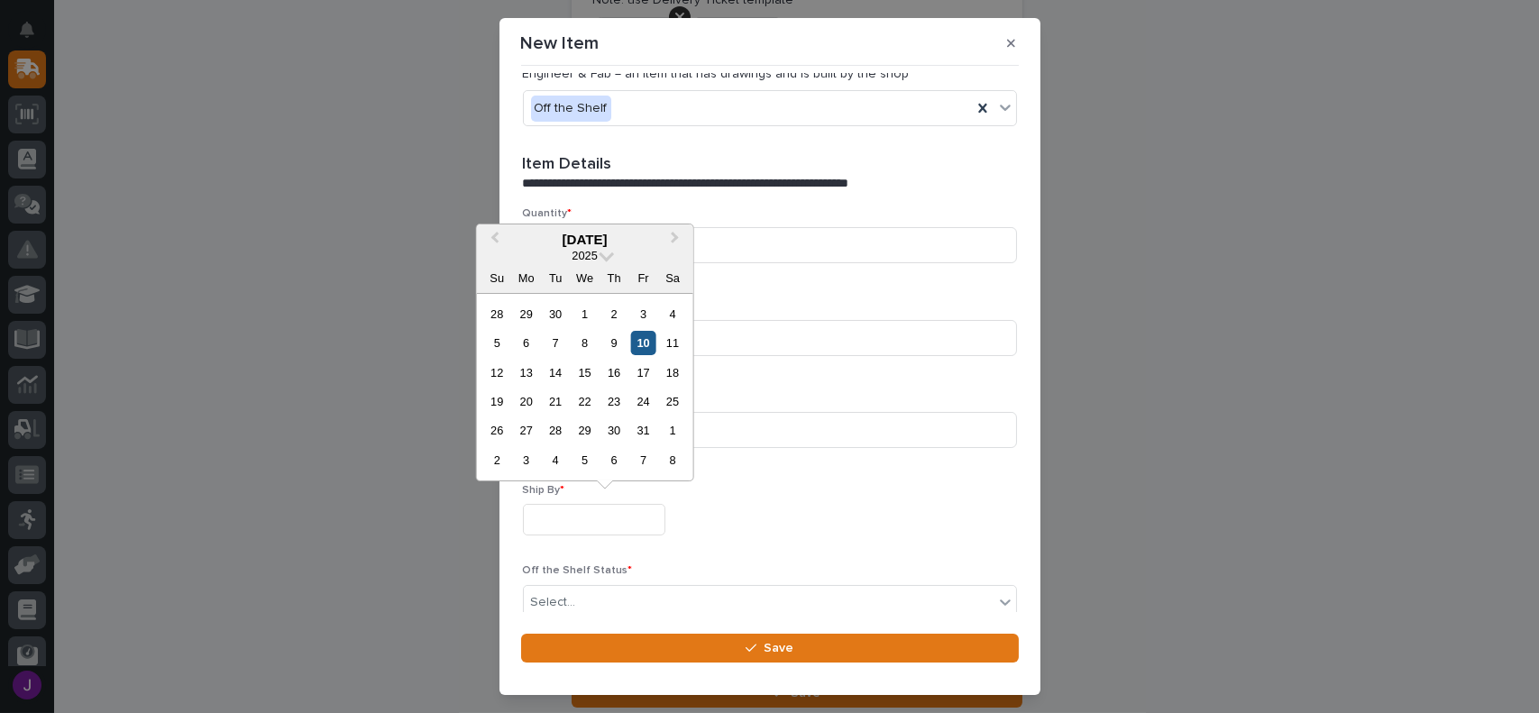
click at [639, 345] on div "10" at bounding box center [643, 343] width 24 height 24
type input "**********"
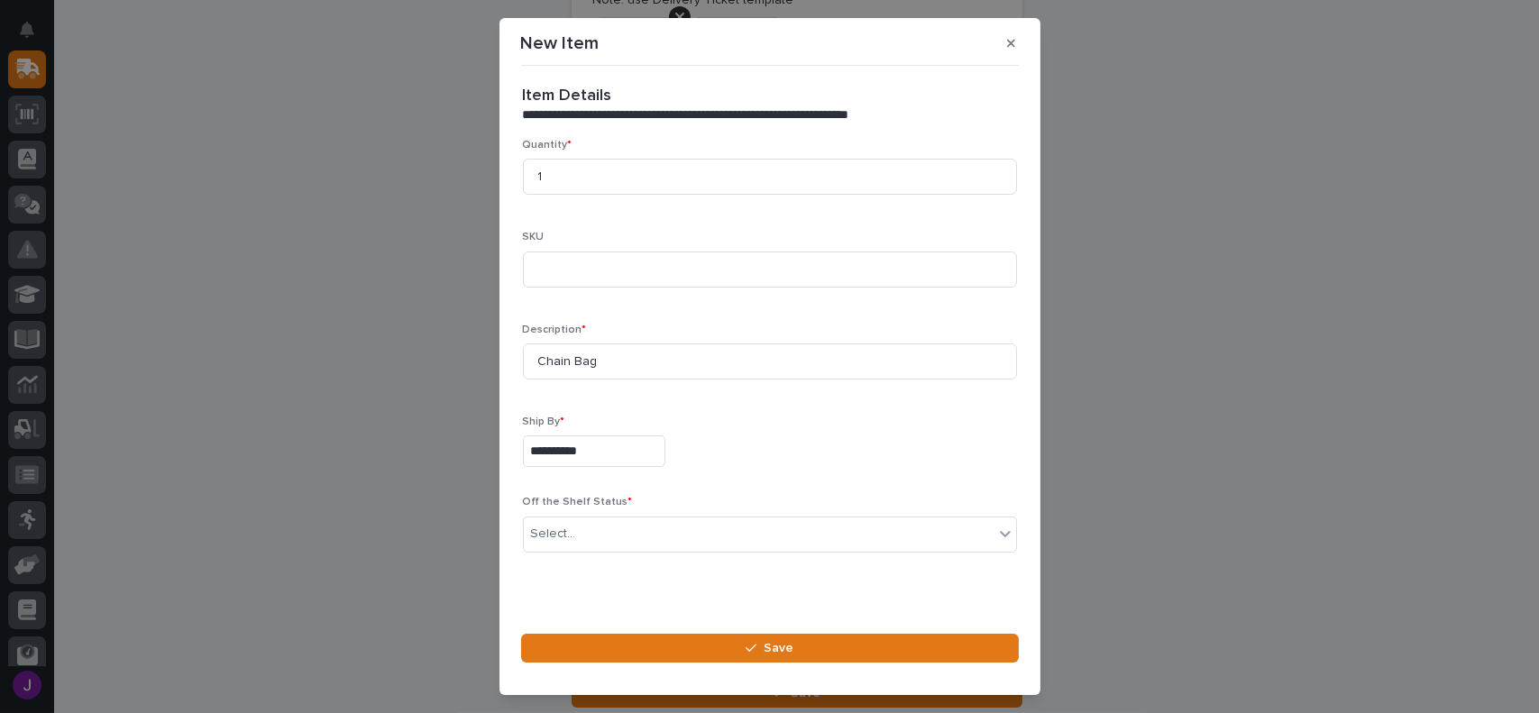
scroll to position [537, 0]
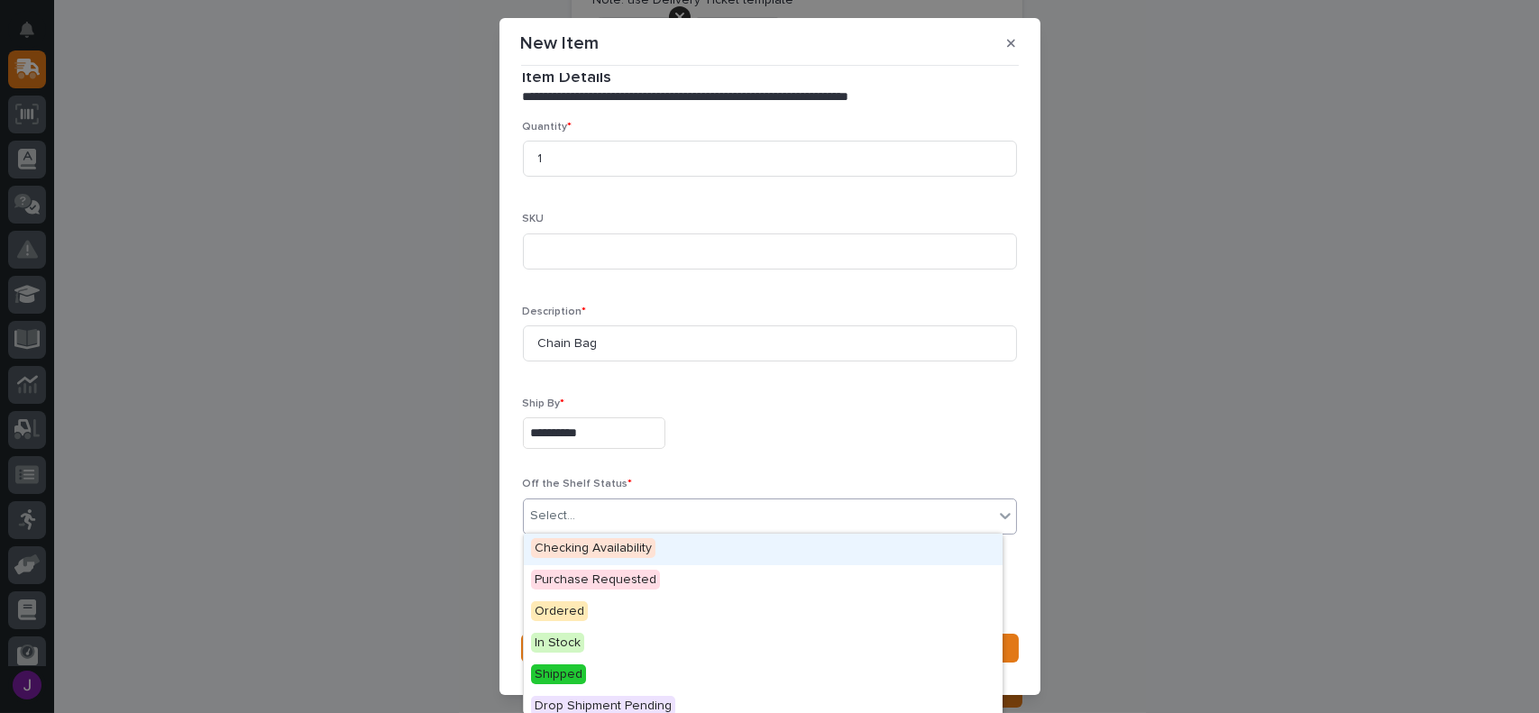
click at [687, 511] on div "Select..." at bounding box center [759, 516] width 470 height 30
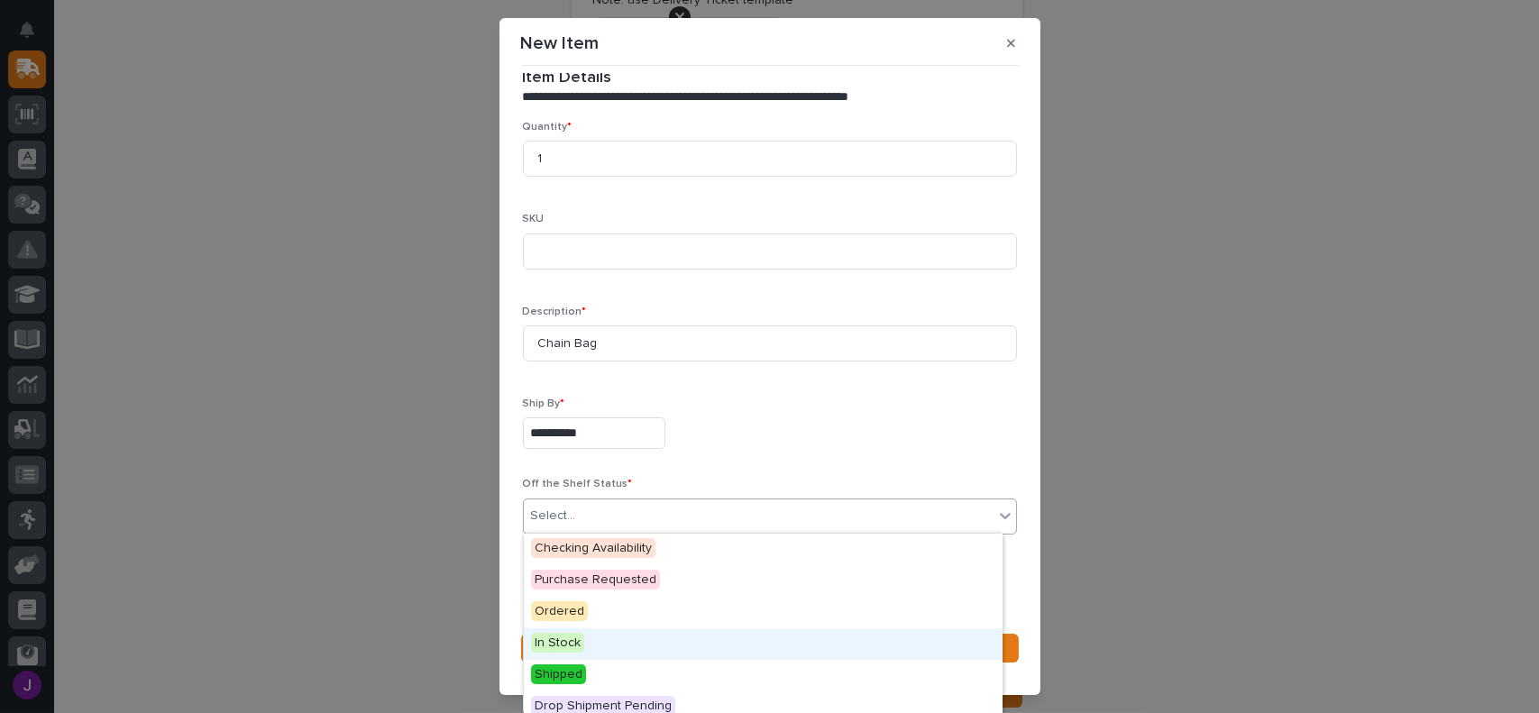
click at [577, 658] on div "In Stock" at bounding box center [763, 644] width 479 height 32
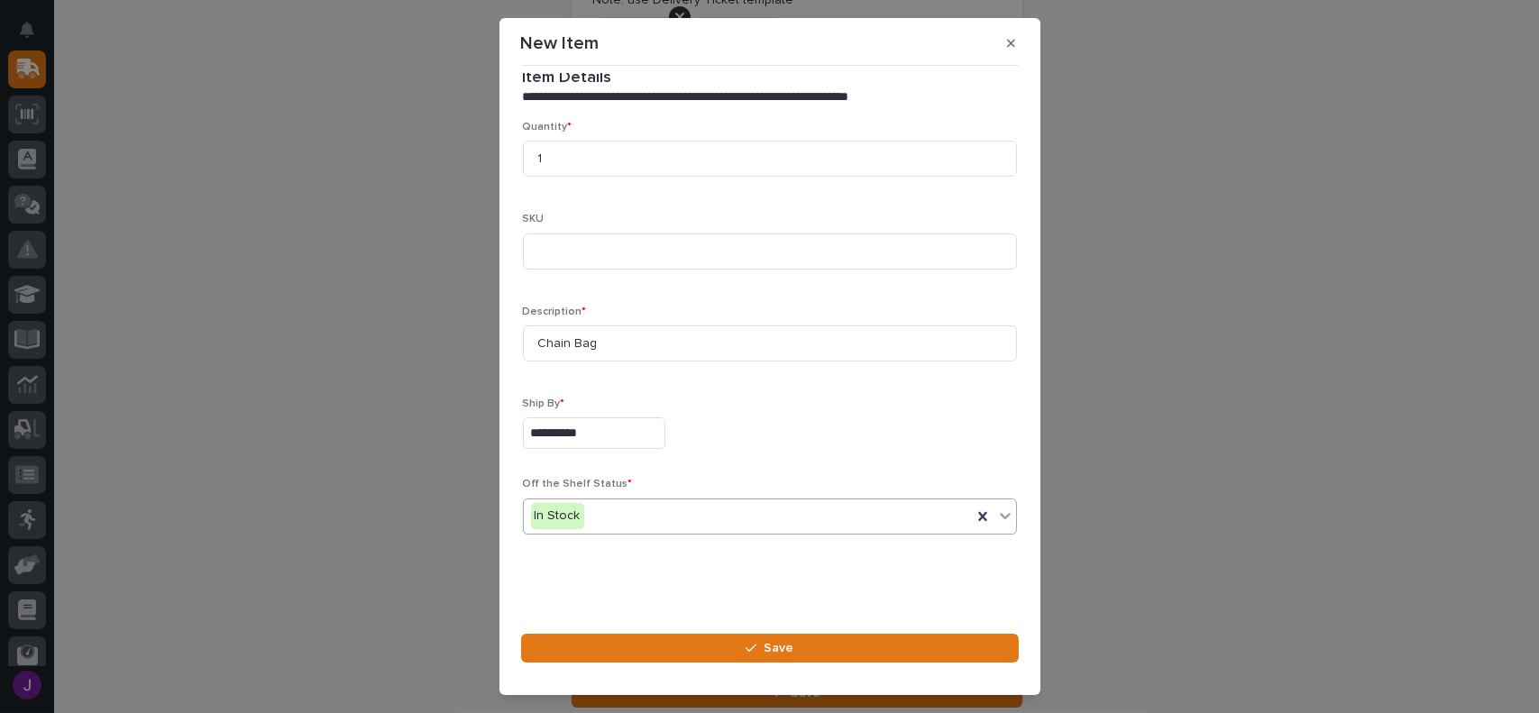
click at [617, 442] on input "**********" at bounding box center [594, 433] width 142 height 32
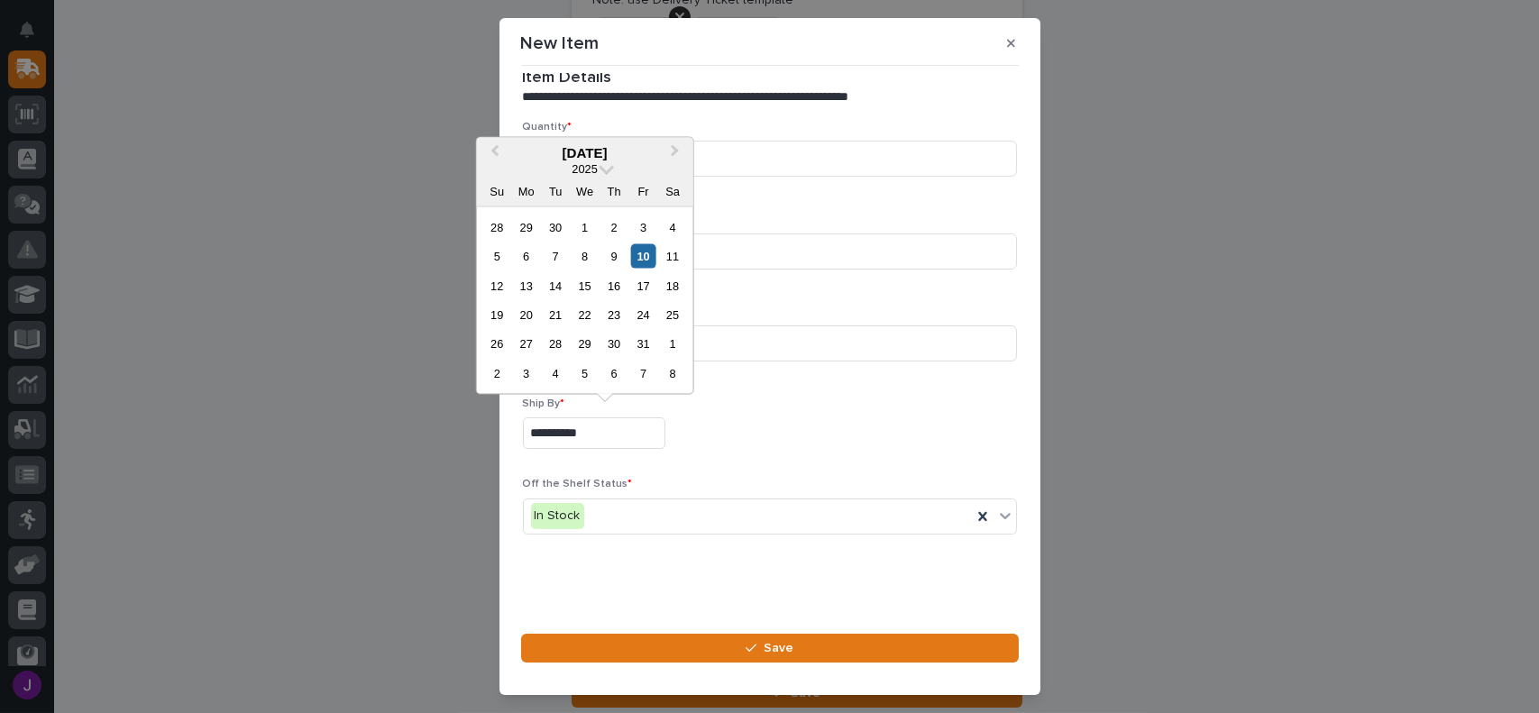
click at [1113, 192] on div "**********" at bounding box center [769, 356] width 1539 height 713
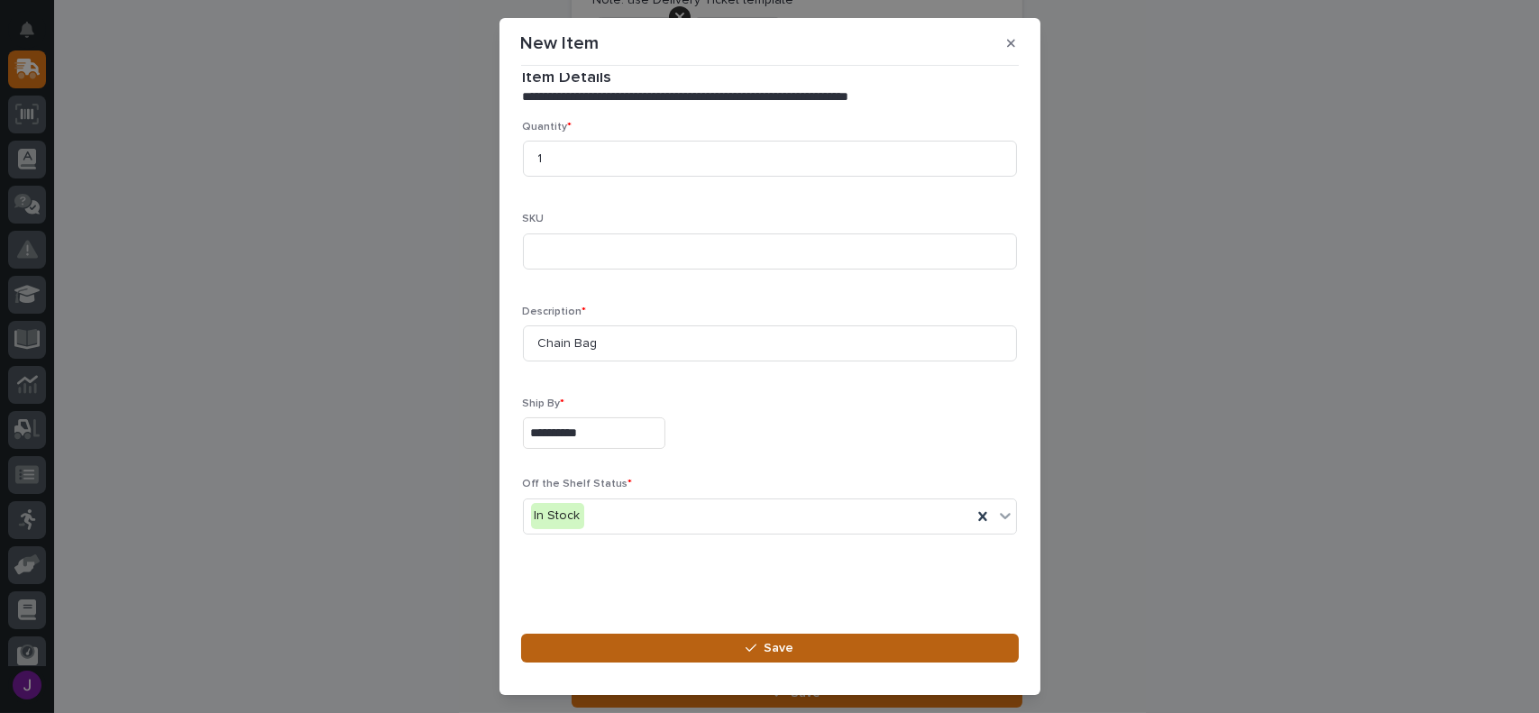
click at [767, 652] on span "Save" at bounding box center [778, 648] width 30 height 16
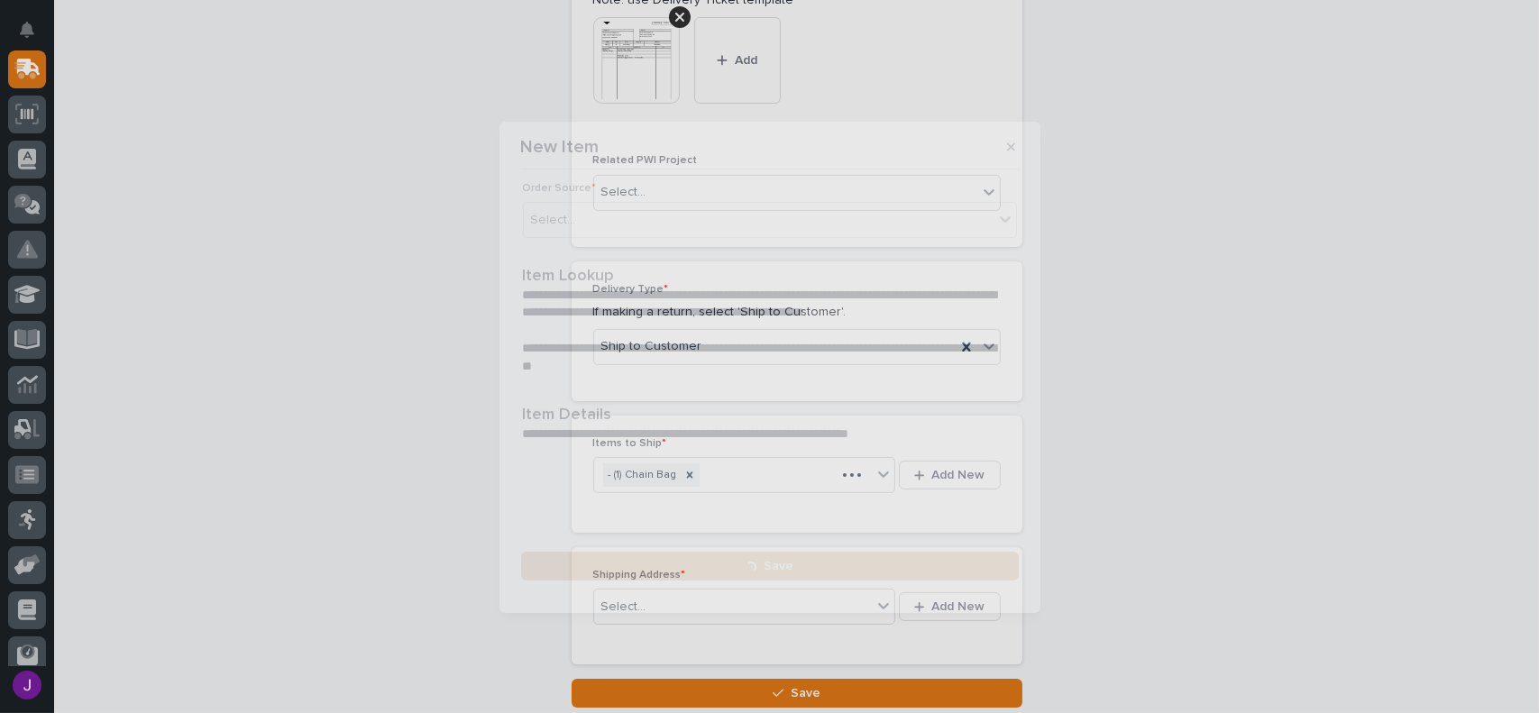
scroll to position [0, 0]
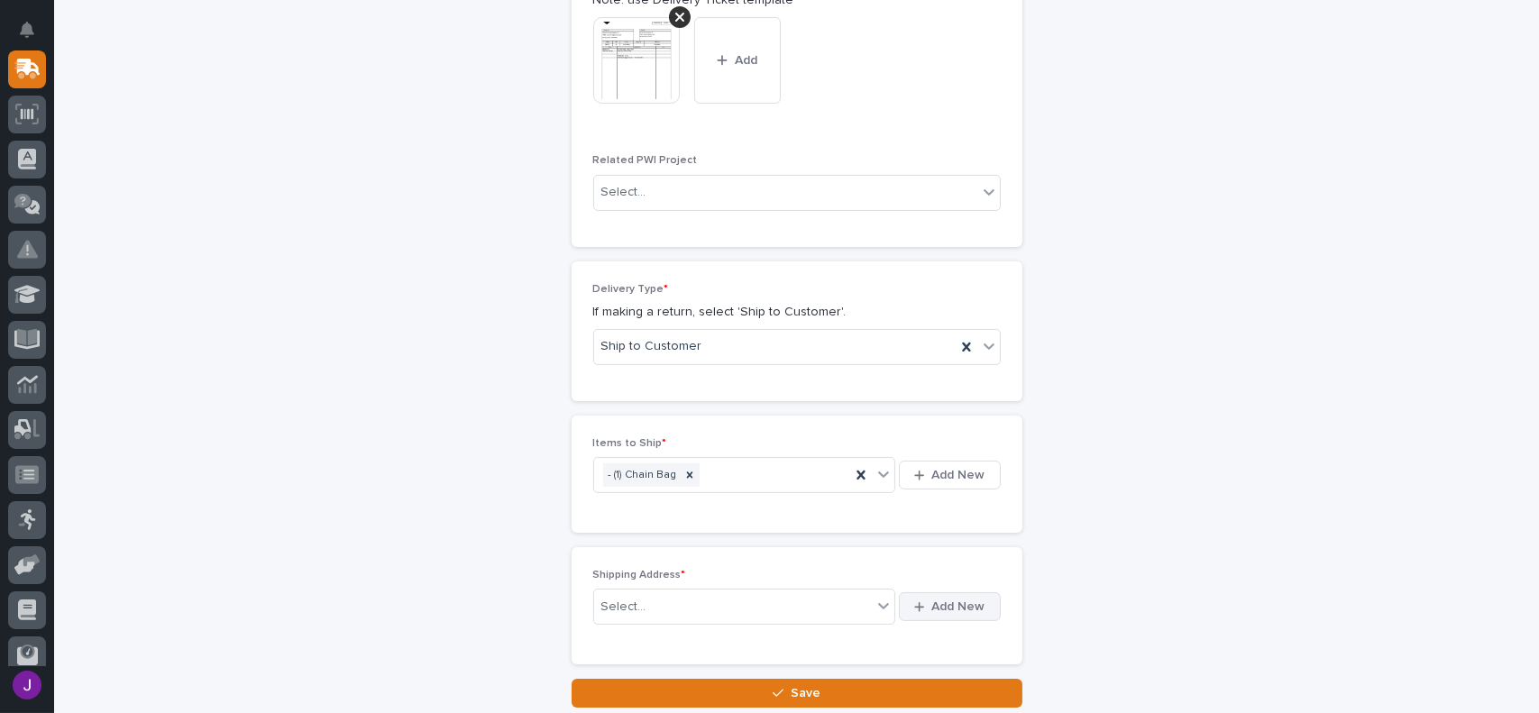
click at [948, 611] on span "Add New" at bounding box center [958, 607] width 53 height 16
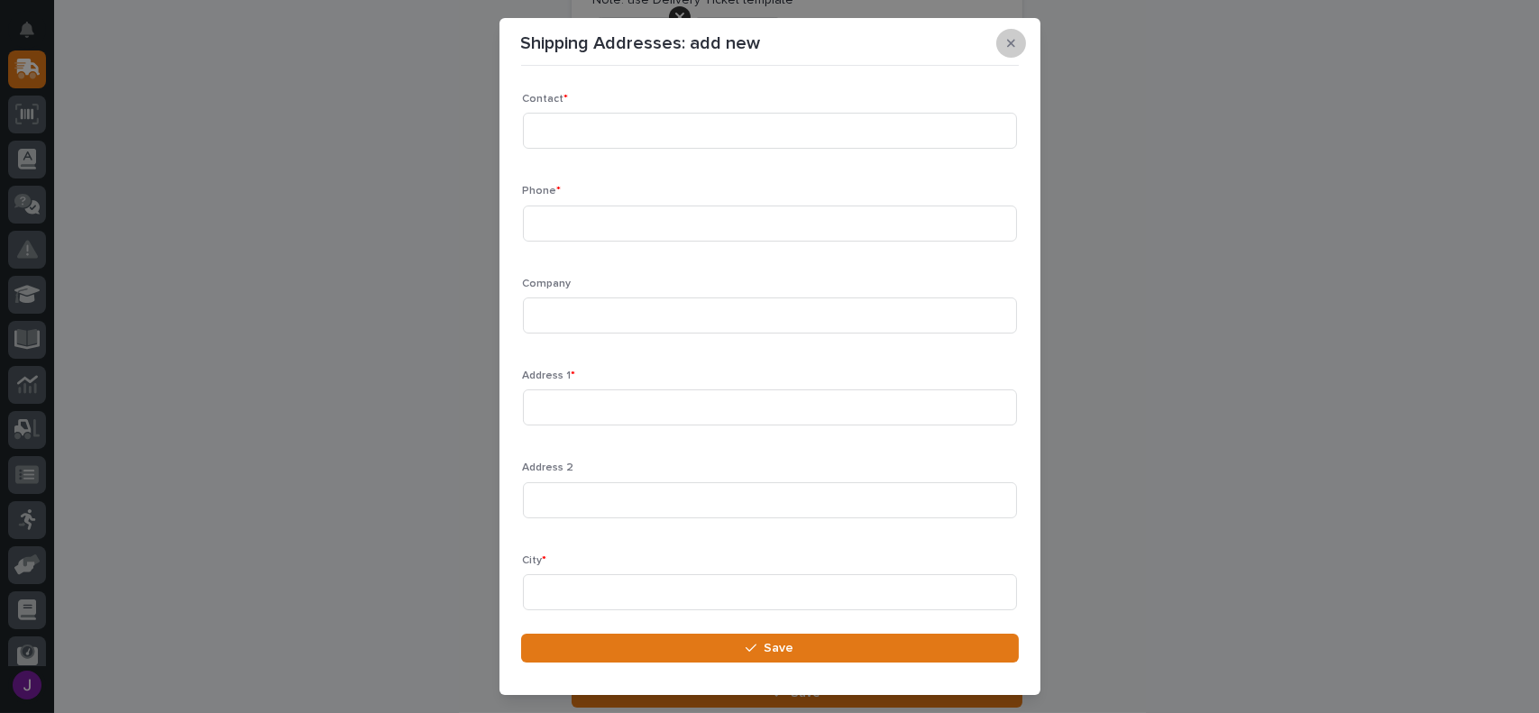
click at [1012, 46] on icon "button" at bounding box center [1011, 43] width 8 height 13
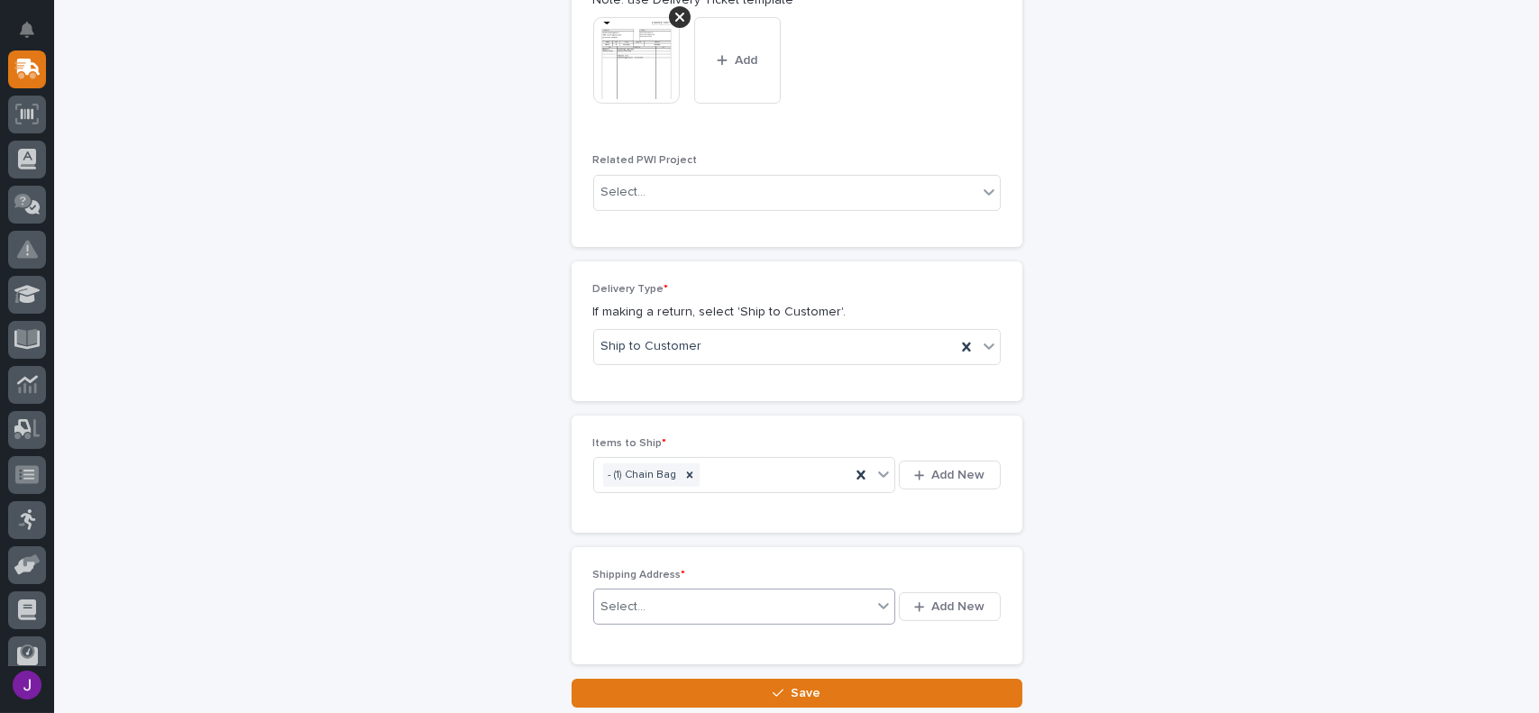
click at [644, 603] on div "Select..." at bounding box center [733, 607] width 279 height 30
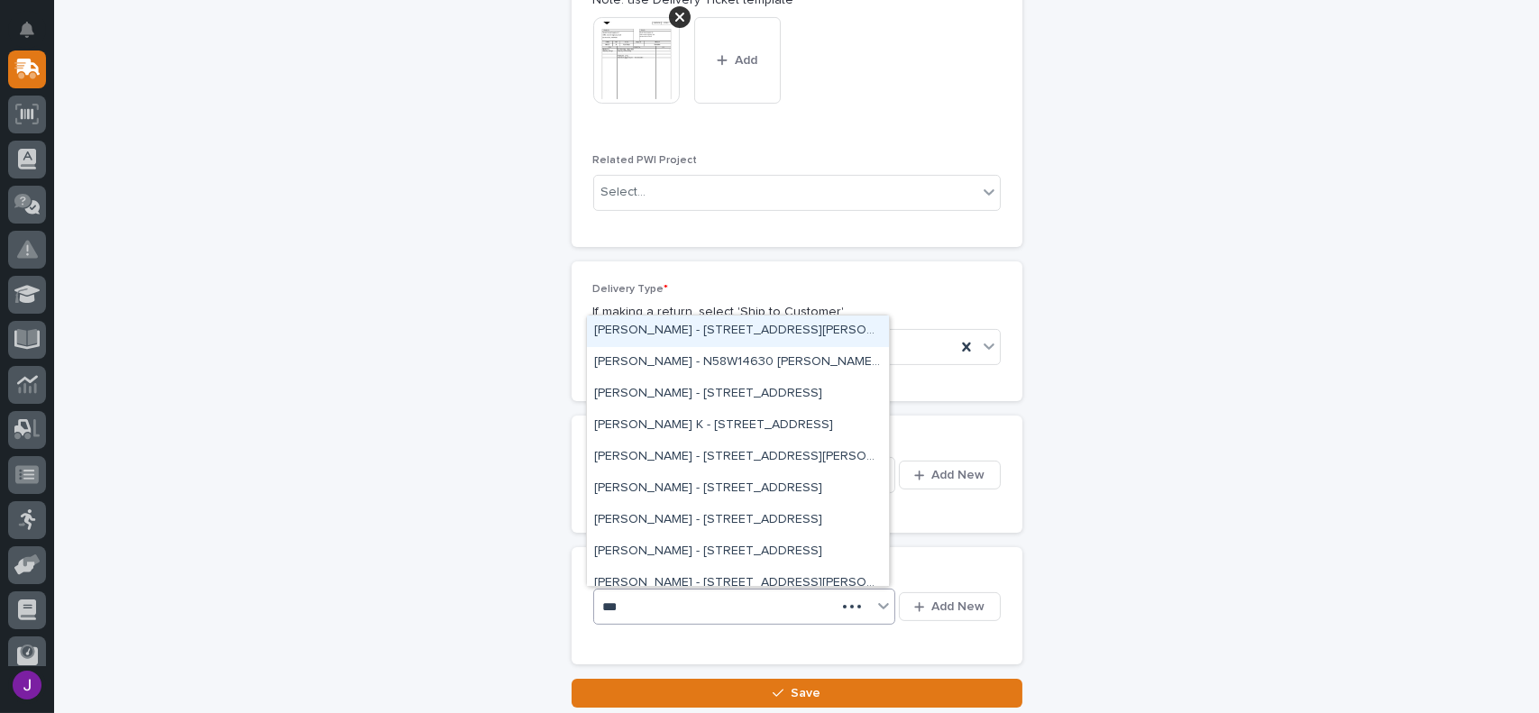
type input "****"
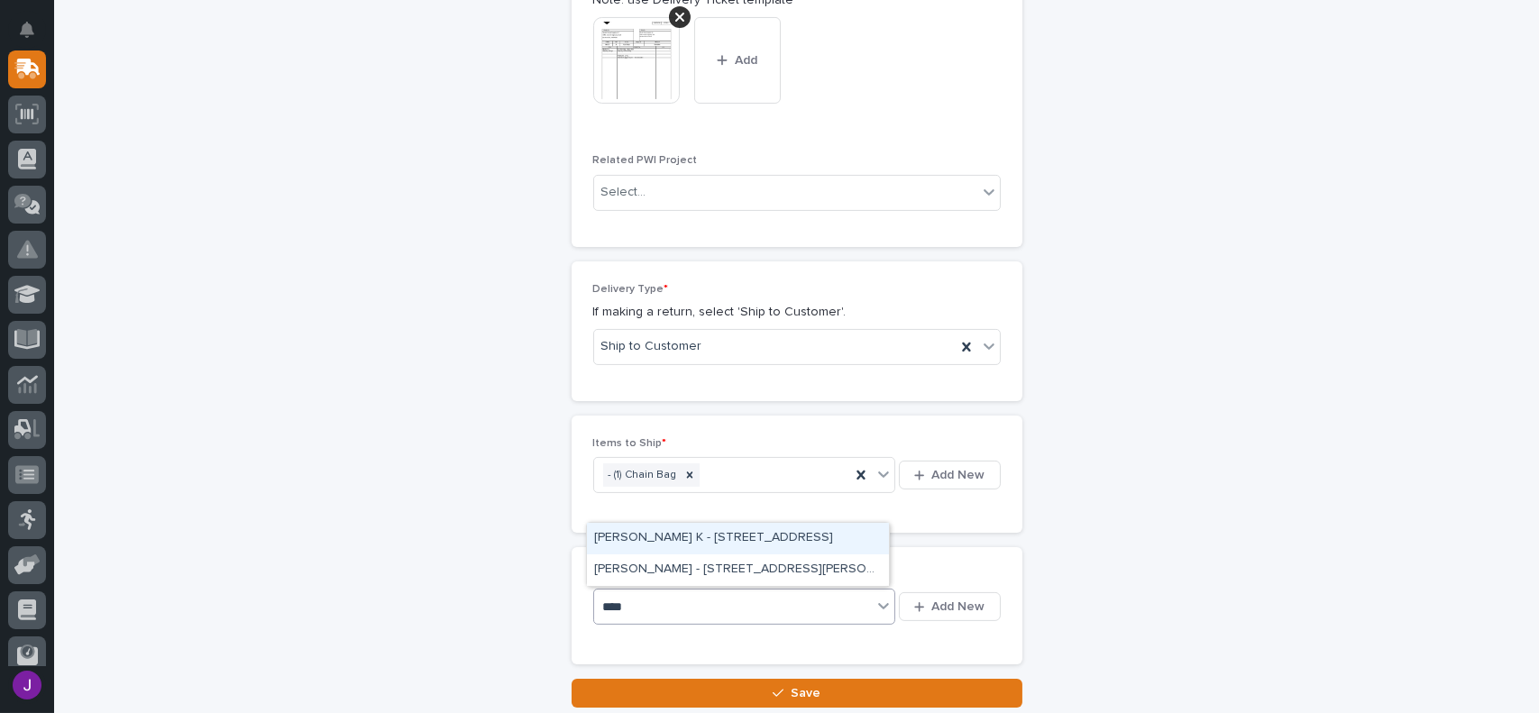
click at [673, 546] on div "[PERSON_NAME] K - [STREET_ADDRESS]" at bounding box center [738, 539] width 302 height 32
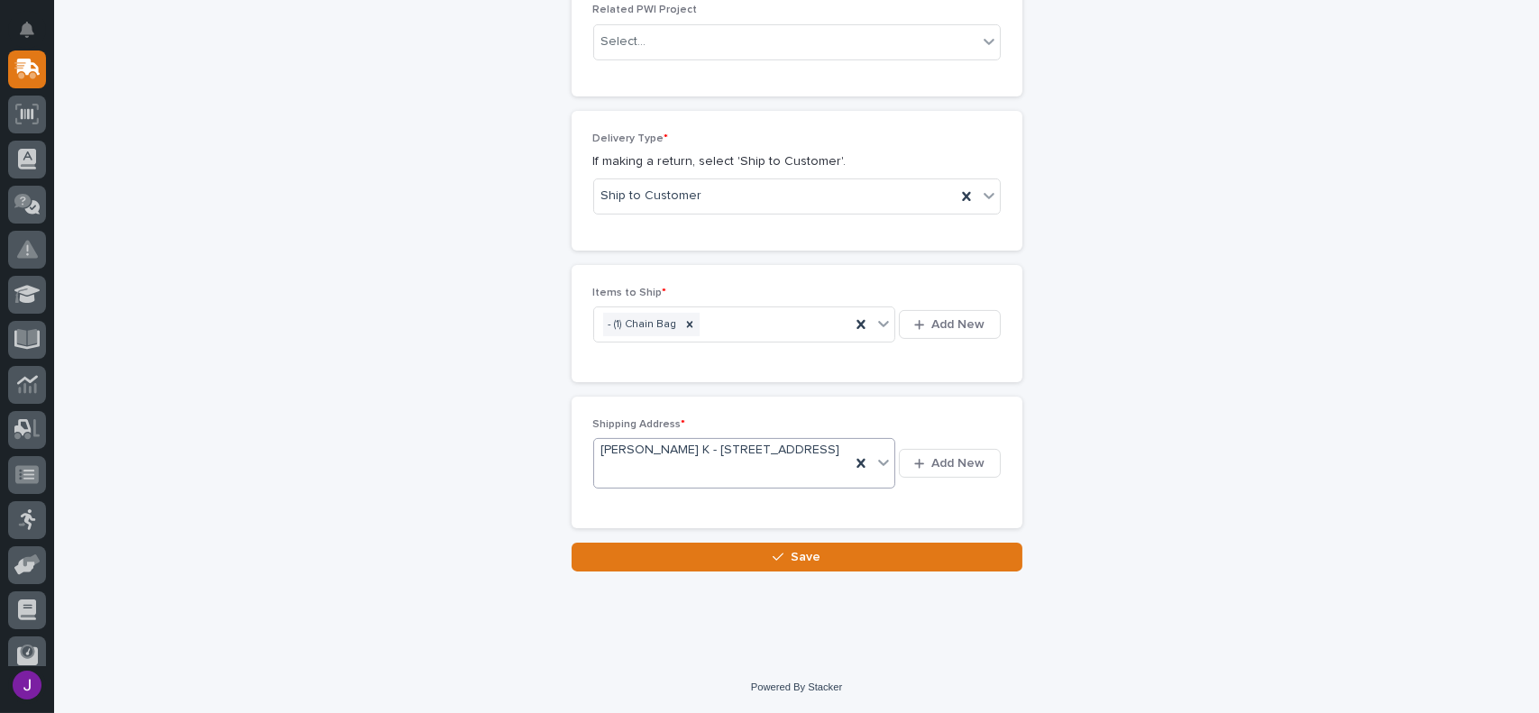
scroll to position [1076, 0]
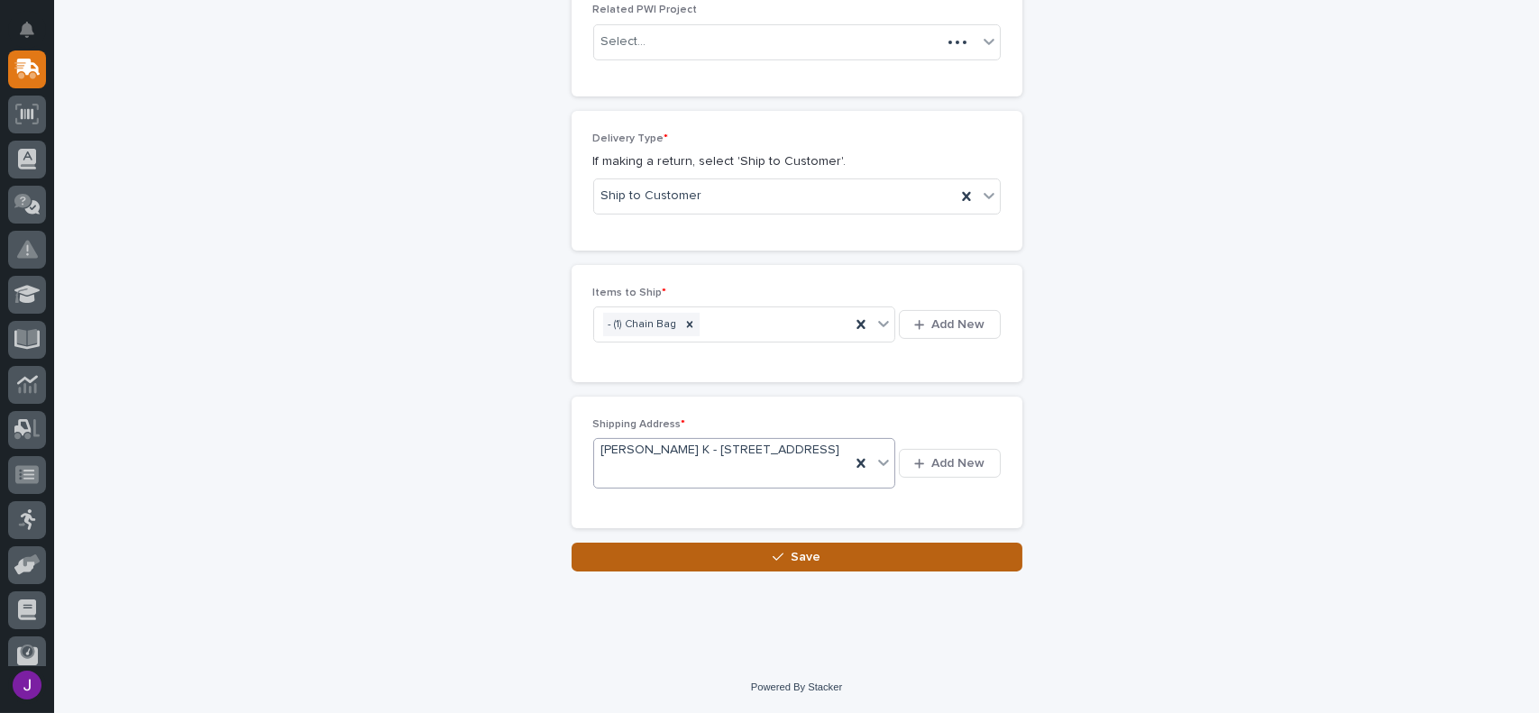
click at [790, 563] on span "Save" at bounding box center [805, 557] width 30 height 16
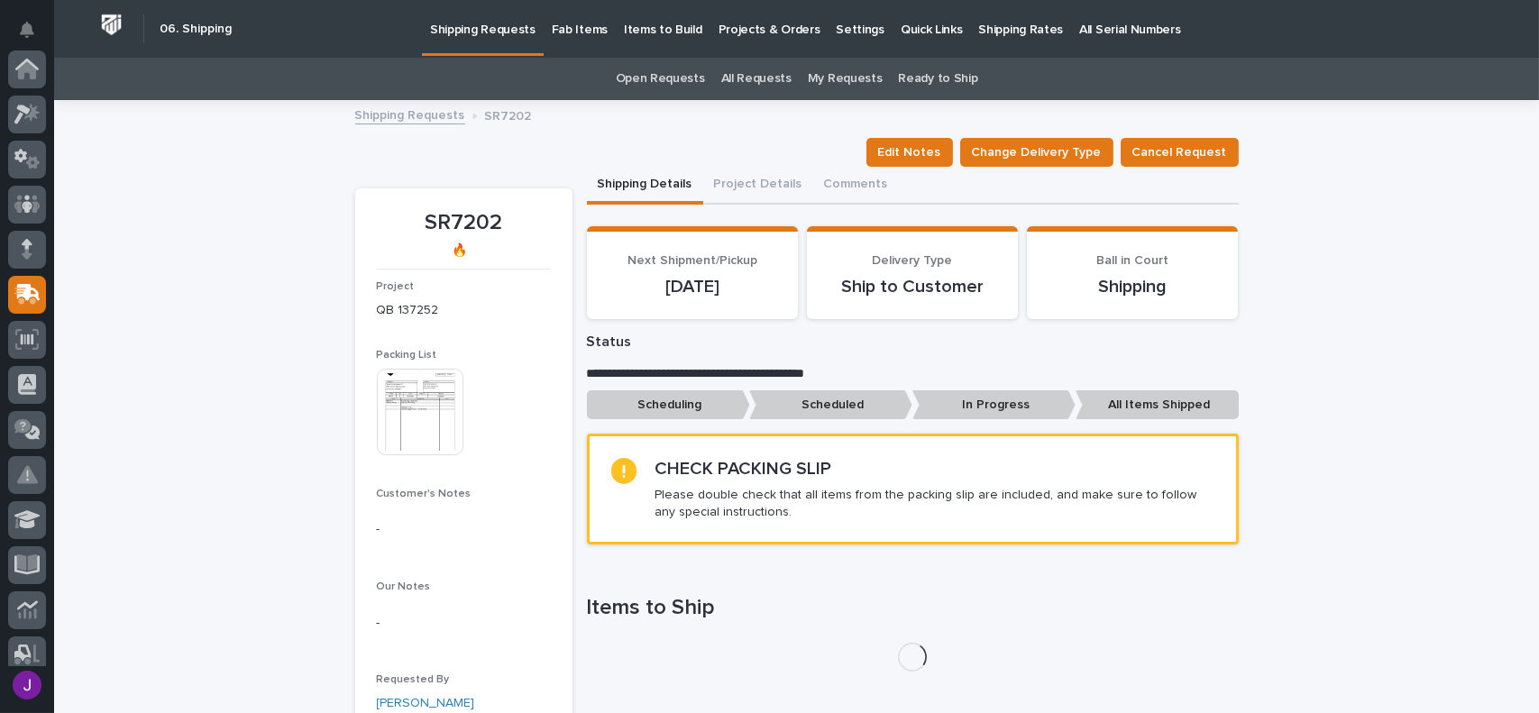
scroll to position [225, 0]
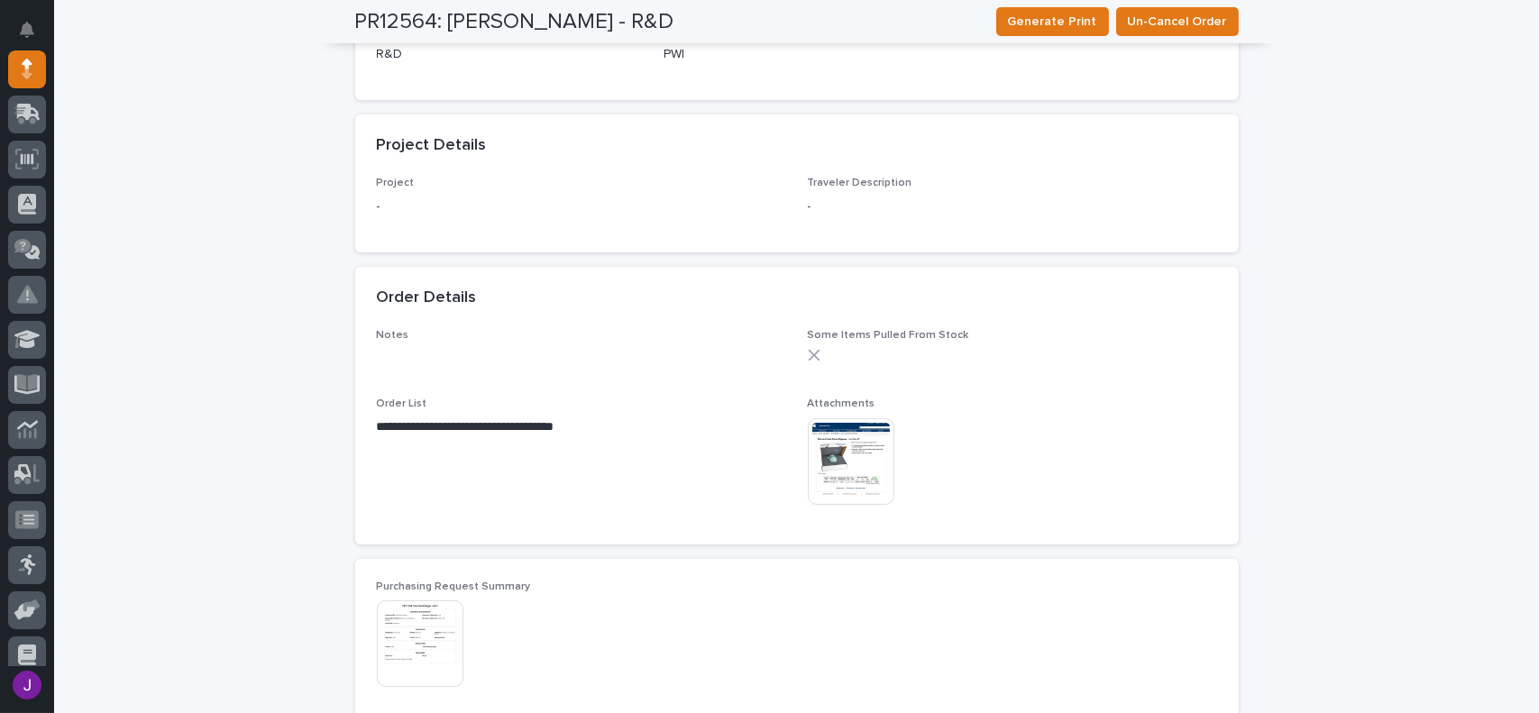
scroll to position [901, 0]
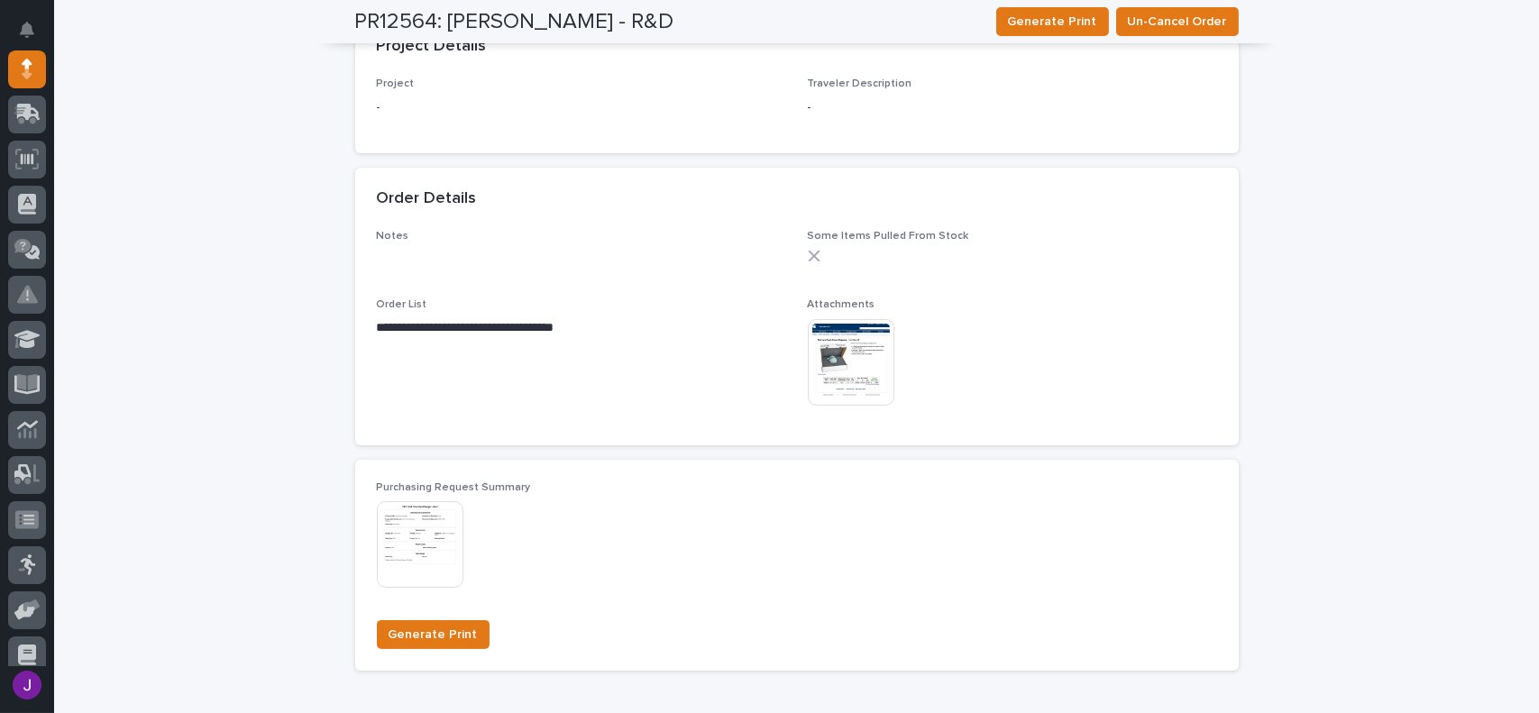
click at [867, 372] on img at bounding box center [851, 362] width 87 height 87
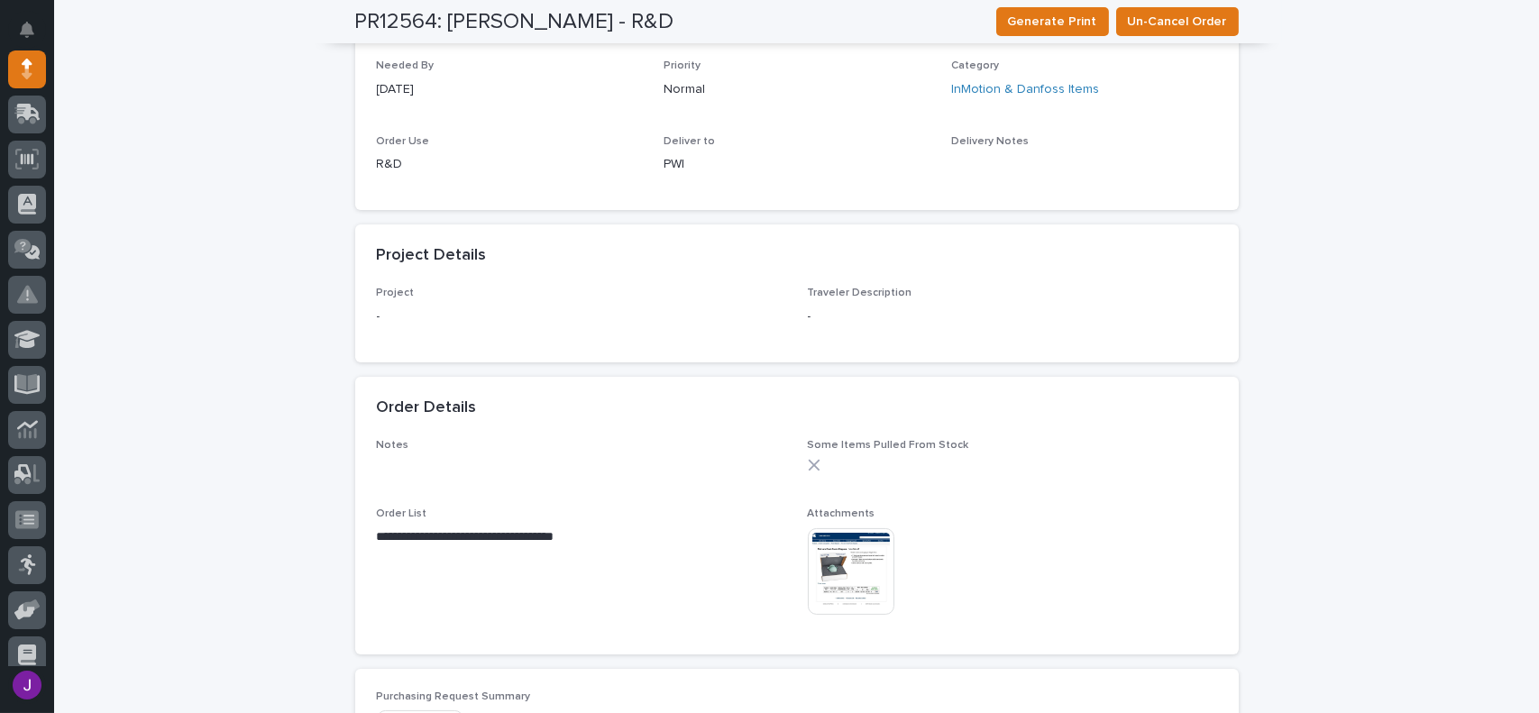
scroll to position [721, 0]
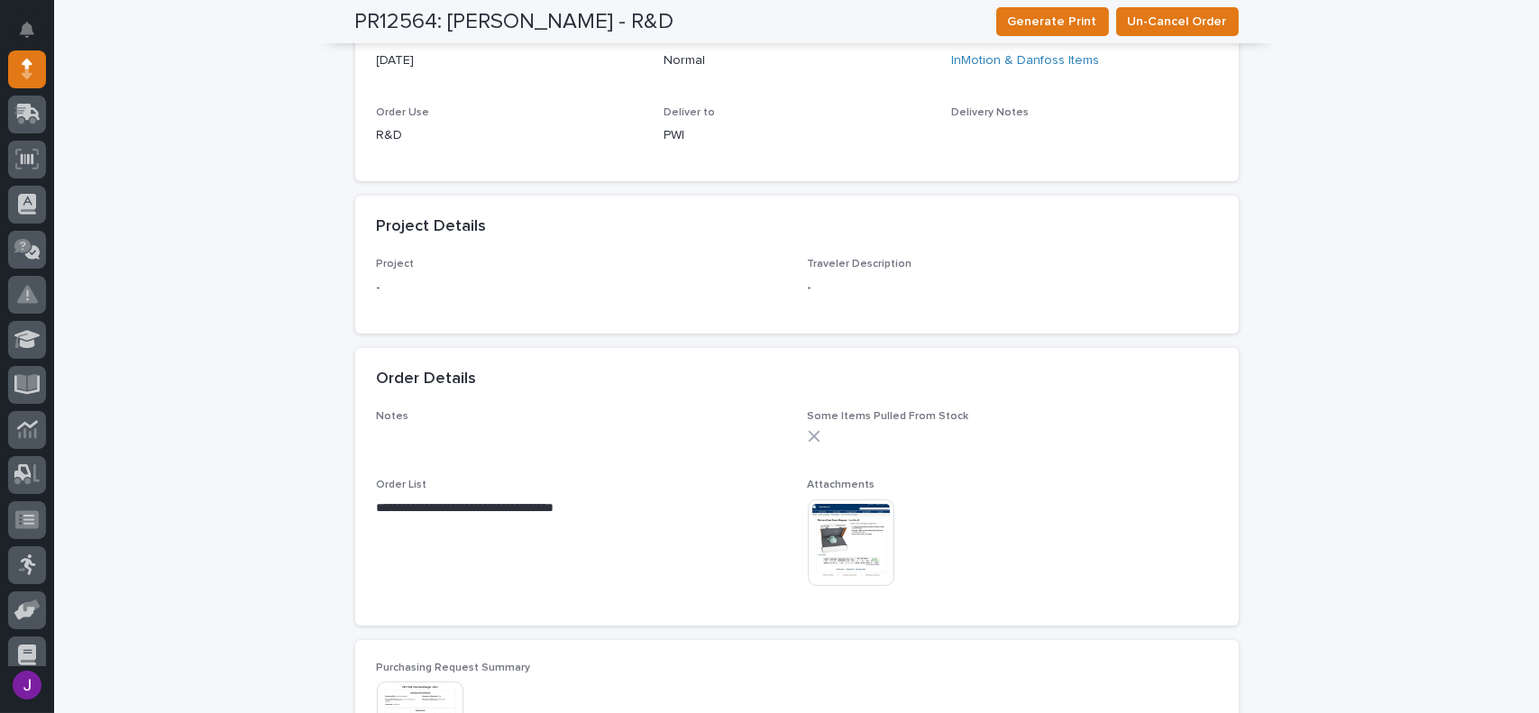
click at [869, 537] on img at bounding box center [851, 542] width 87 height 87
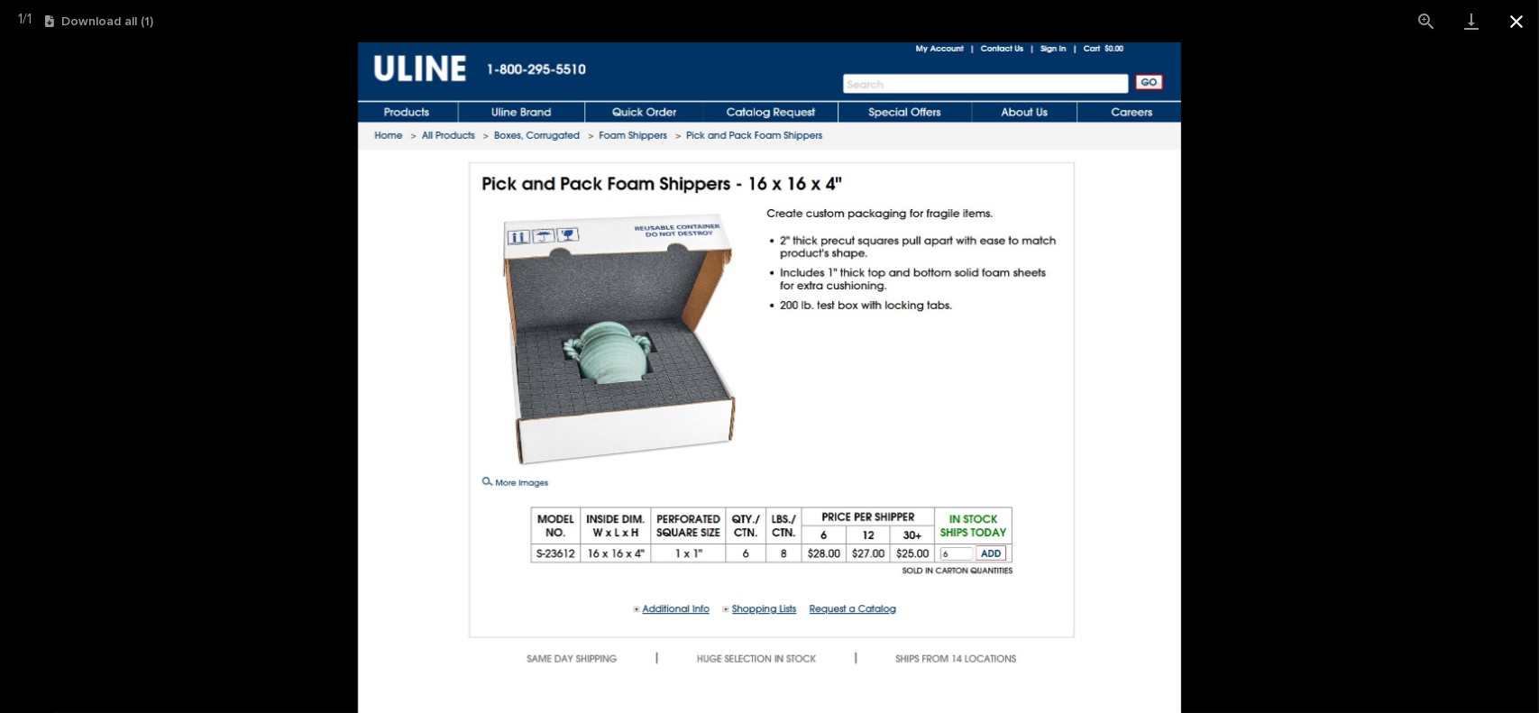
click at [1521, 21] on button "Close gallery" at bounding box center [1516, 21] width 45 height 42
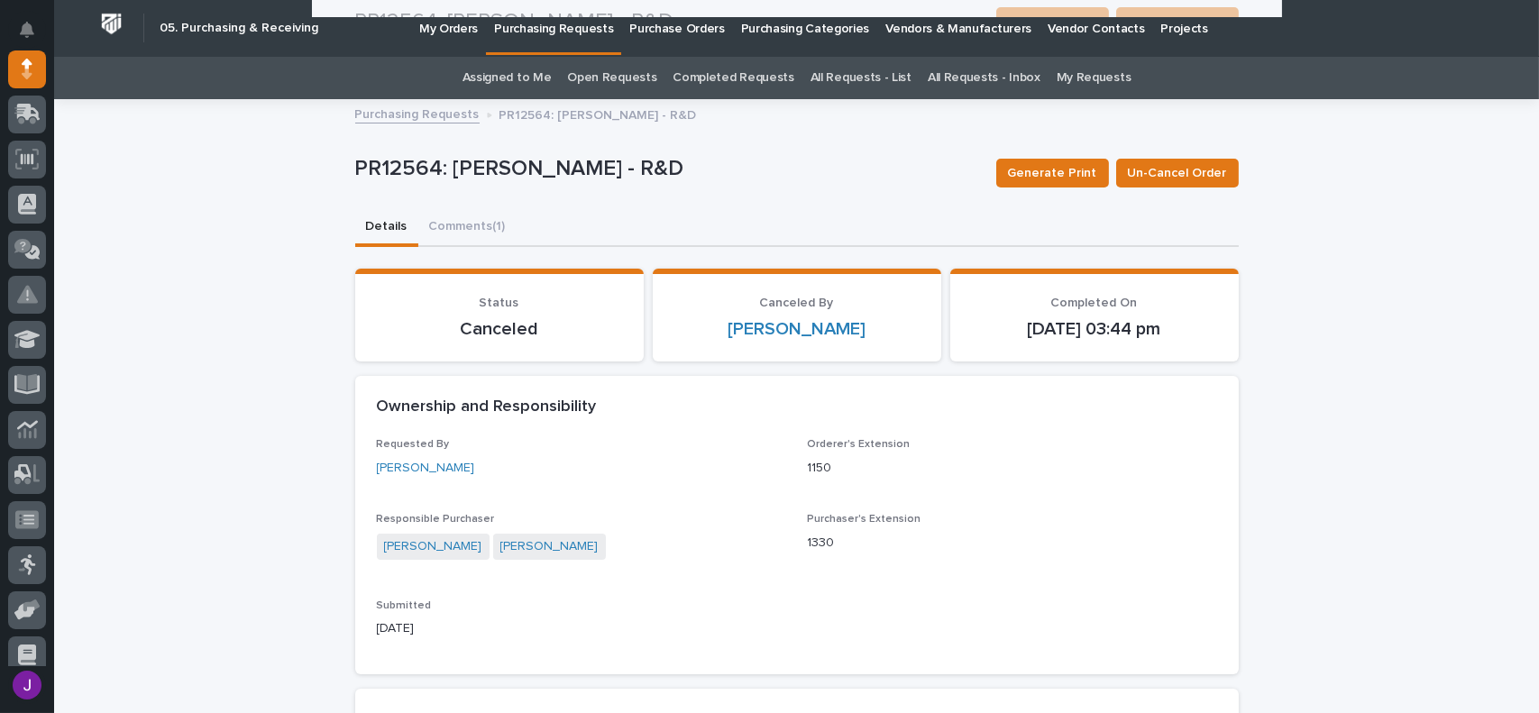
scroll to position [0, 0]
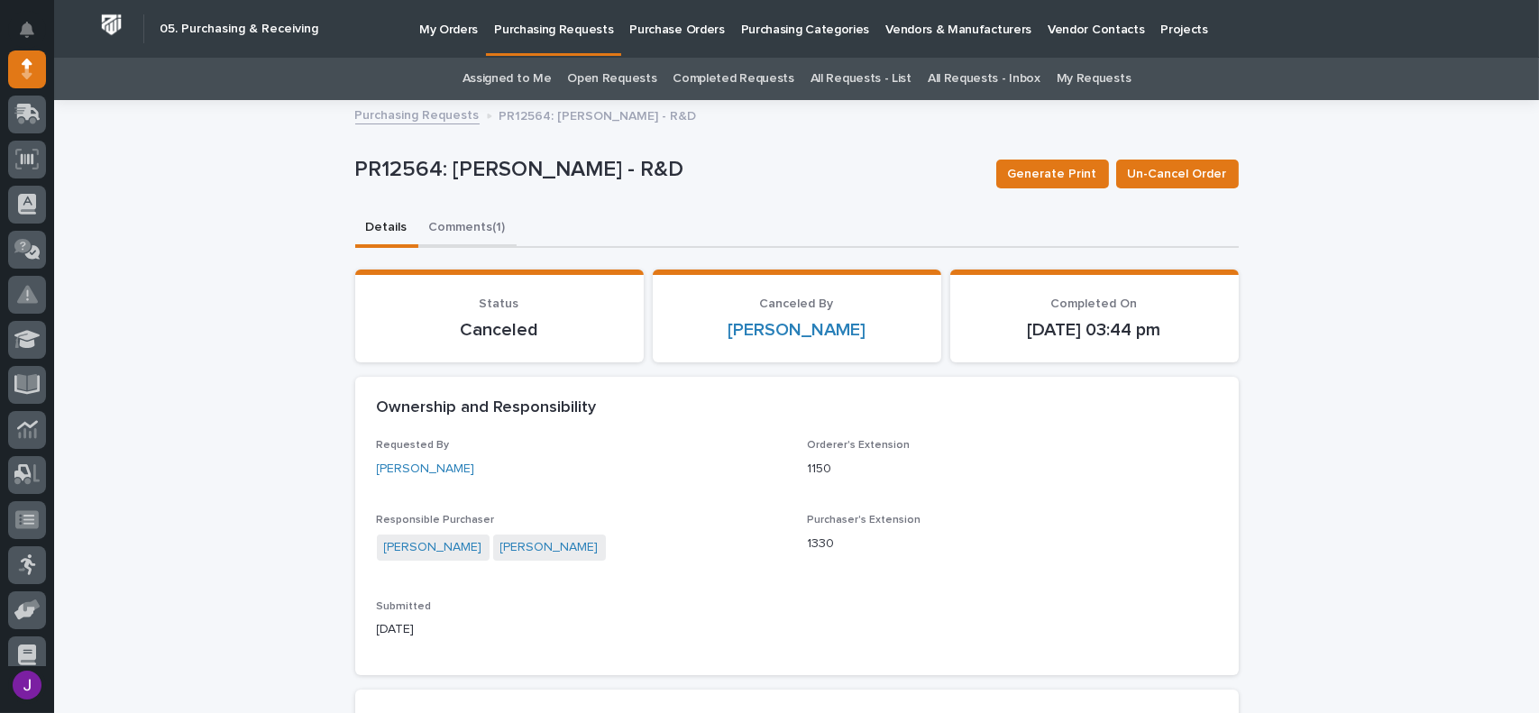
click at [452, 221] on button "Comments (1)" at bounding box center [467, 229] width 98 height 38
